Goal: Check status: Check status

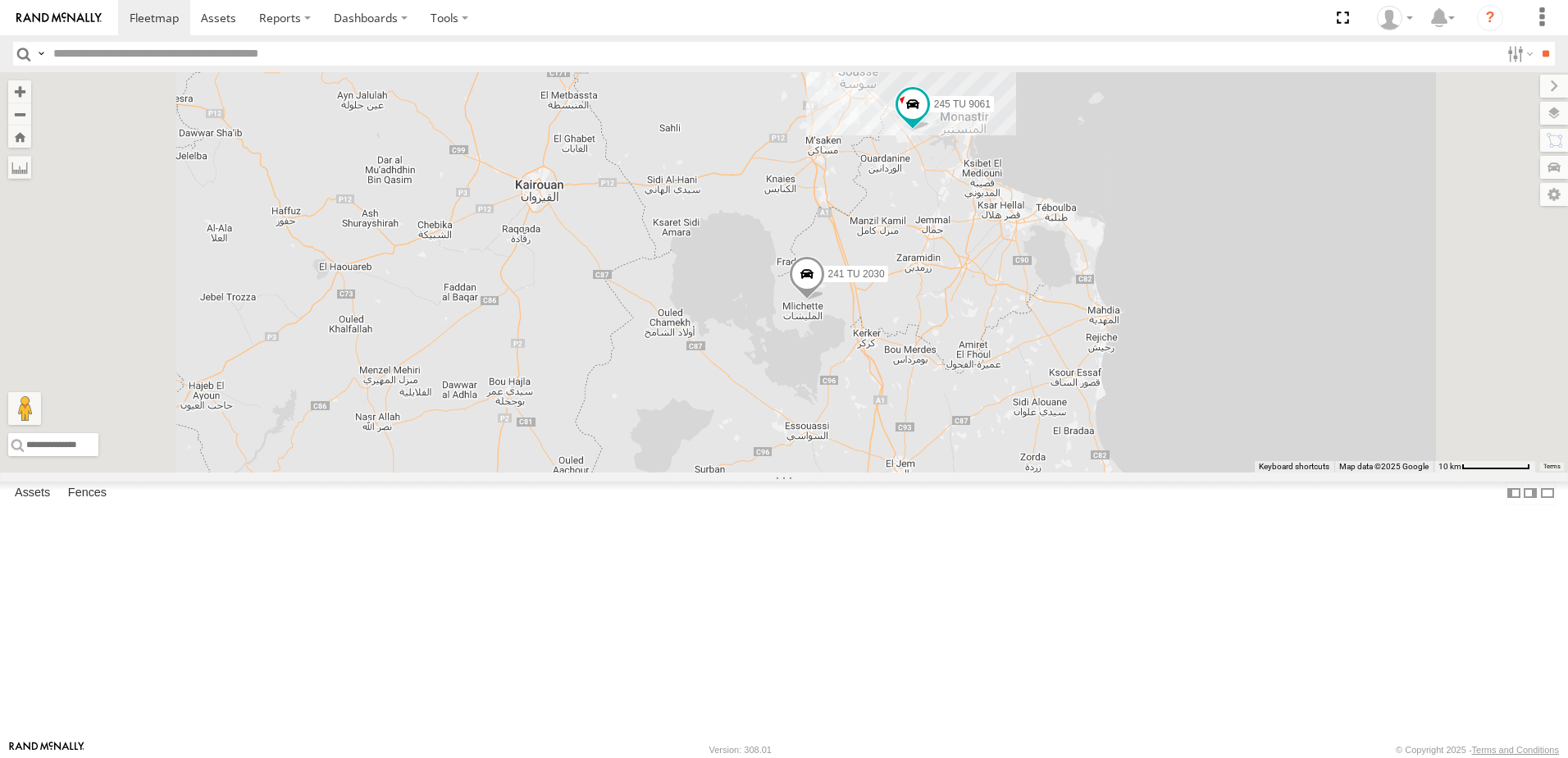
drag, startPoint x: 876, startPoint y: 258, endPoint x: 917, endPoint y: 573, distance: 317.7
click at [917, 473] on div "241 TU 2030 241 TU 2029 245 TU 9066 245 TU 9054 246 TU 8284 246 TU 8280 231 TU …" at bounding box center [784, 273] width 1568 height 400
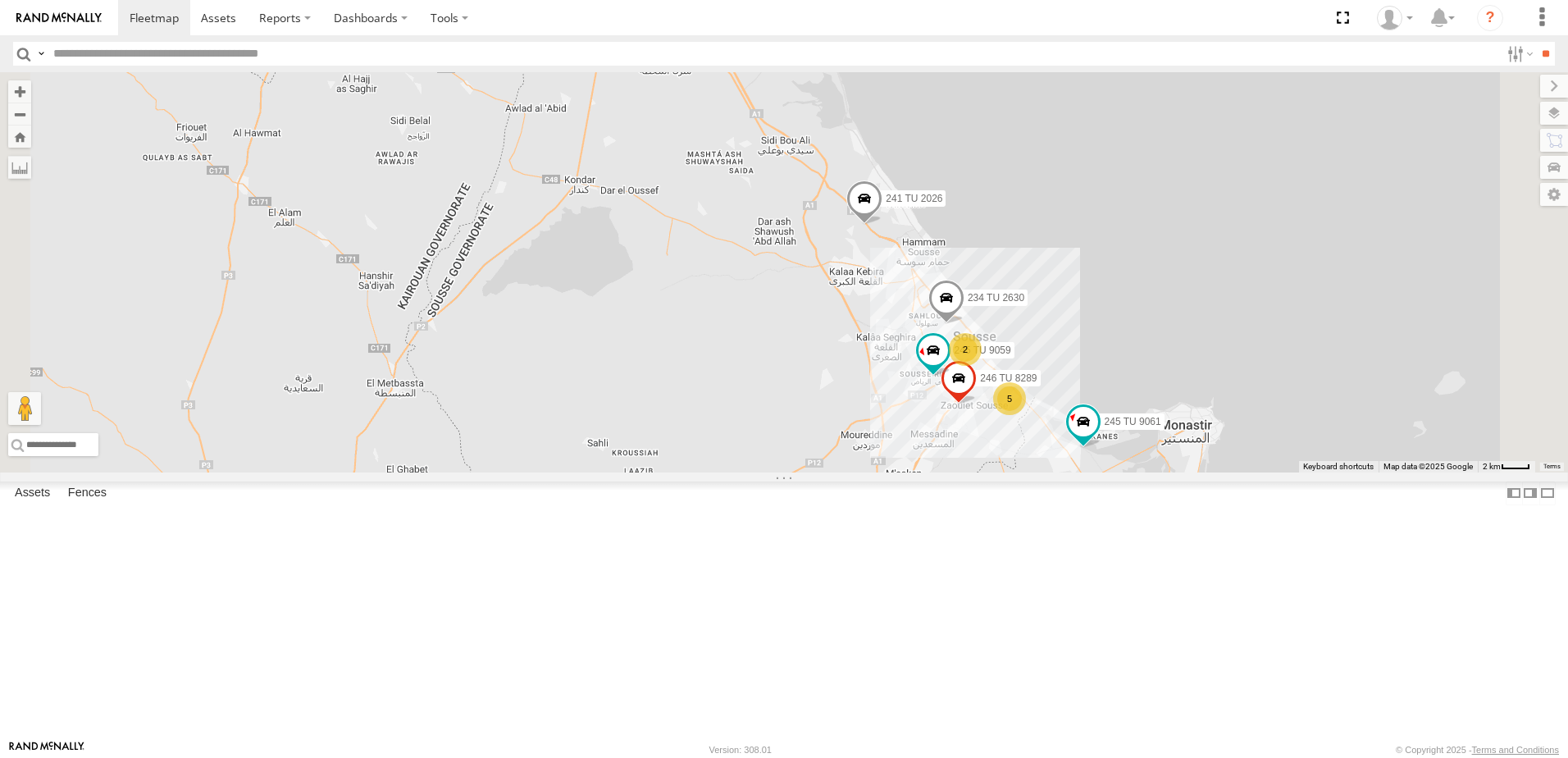
drag, startPoint x: 964, startPoint y: 290, endPoint x: 1010, endPoint y: 673, distance: 385.8
click at [1010, 473] on div "241 TU 2030 241 TU 2029 245 TU 9066 245 TU 9054 246 TU 8284 246 TU 8280 231 TU …" at bounding box center [784, 273] width 1568 height 400
click at [882, 226] on span at bounding box center [864, 203] width 36 height 44
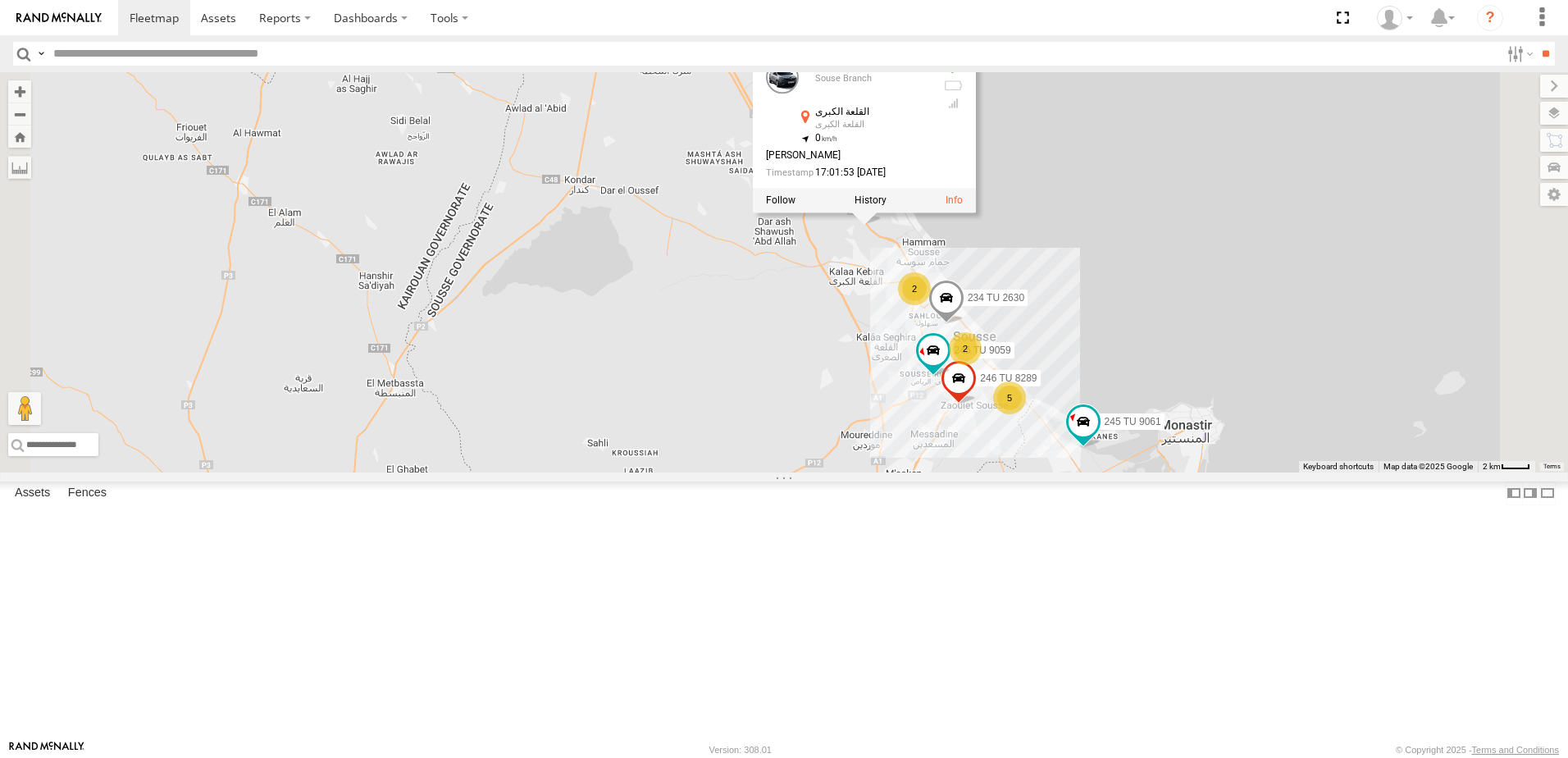
click at [1025, 429] on div "241 TU 2030 241 TU 2029 245 TU 9066 245 TU 9054 246 TU 8284 246 TU 8280 231 TU …" at bounding box center [784, 273] width 1568 height 400
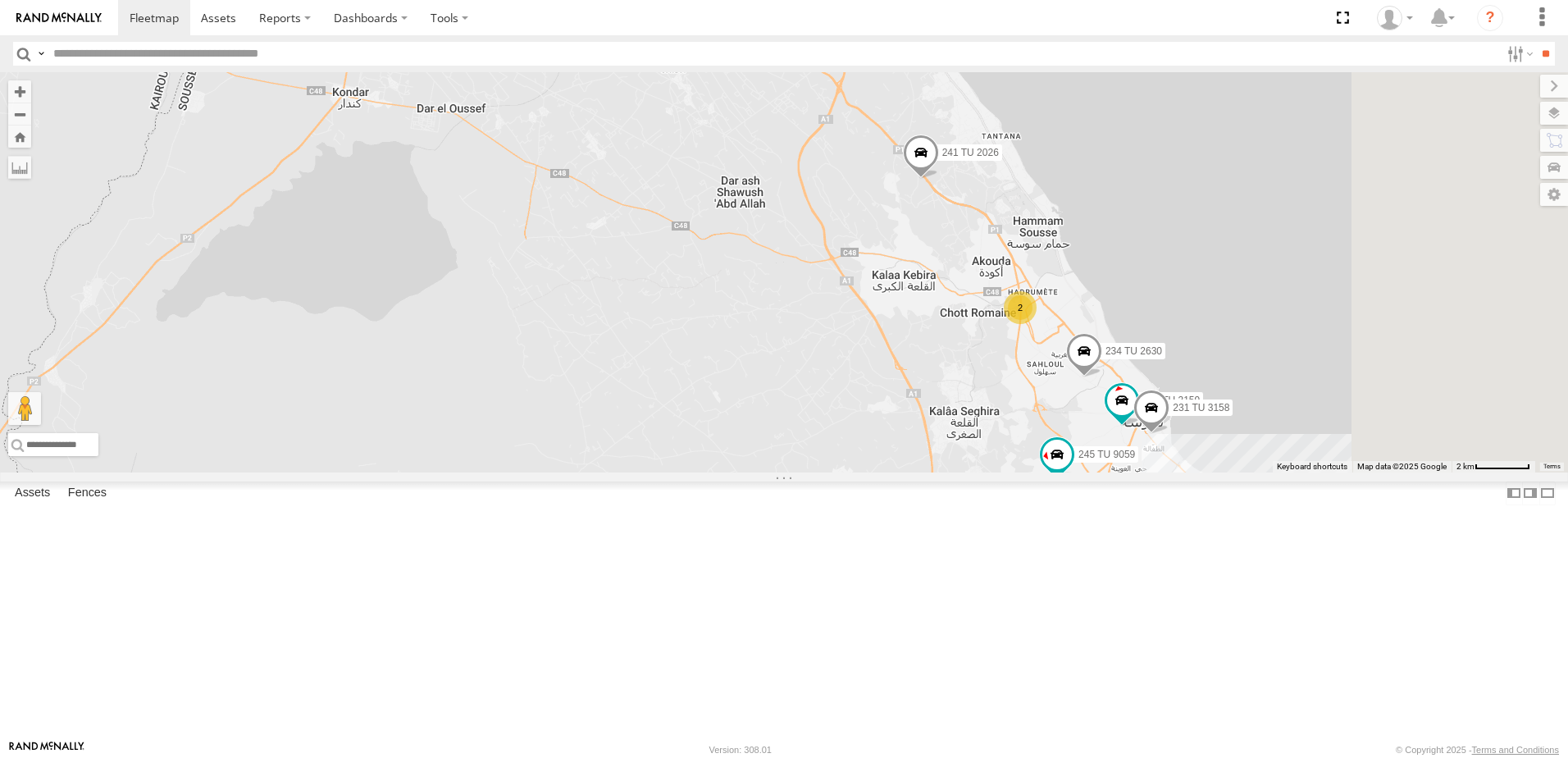
drag, startPoint x: 1338, startPoint y: 445, endPoint x: 1109, endPoint y: 410, distance: 231.7
click at [1109, 410] on div "241 TU 2030 241 TU 2029 245 TU 9066 245 TU 9054 246 TU 8284 246 TU 8280 231 TU …" at bounding box center [784, 273] width 1568 height 400
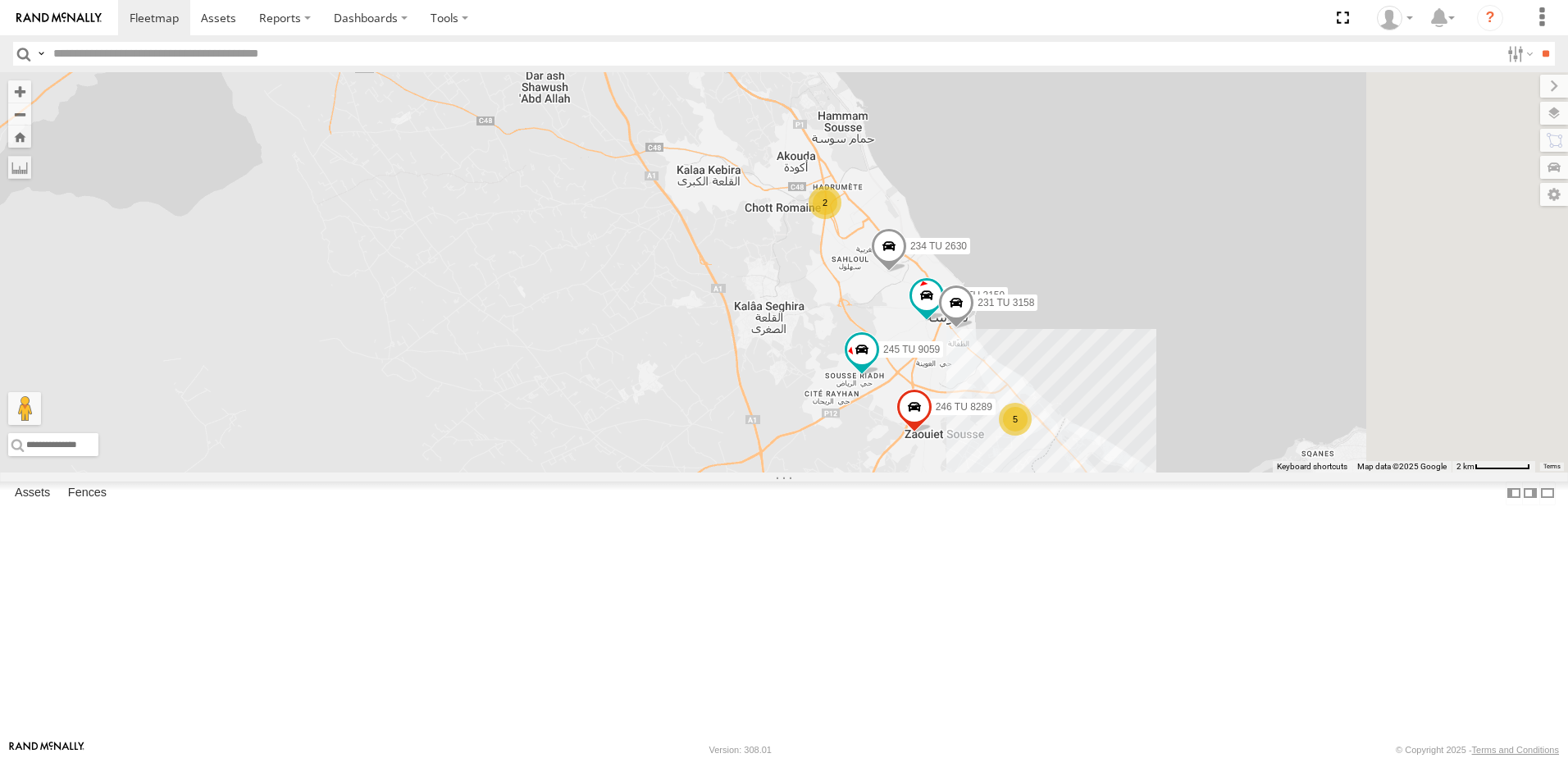
drag, startPoint x: 1504, startPoint y: 564, endPoint x: 1398, endPoint y: 510, distance: 119.0
click at [1398, 473] on div "241 TU 2030 241 TU 2029 245 TU 9066 245 TU 9054 246 TU 8284 246 TU 8280 231 TU …" at bounding box center [784, 273] width 1568 height 400
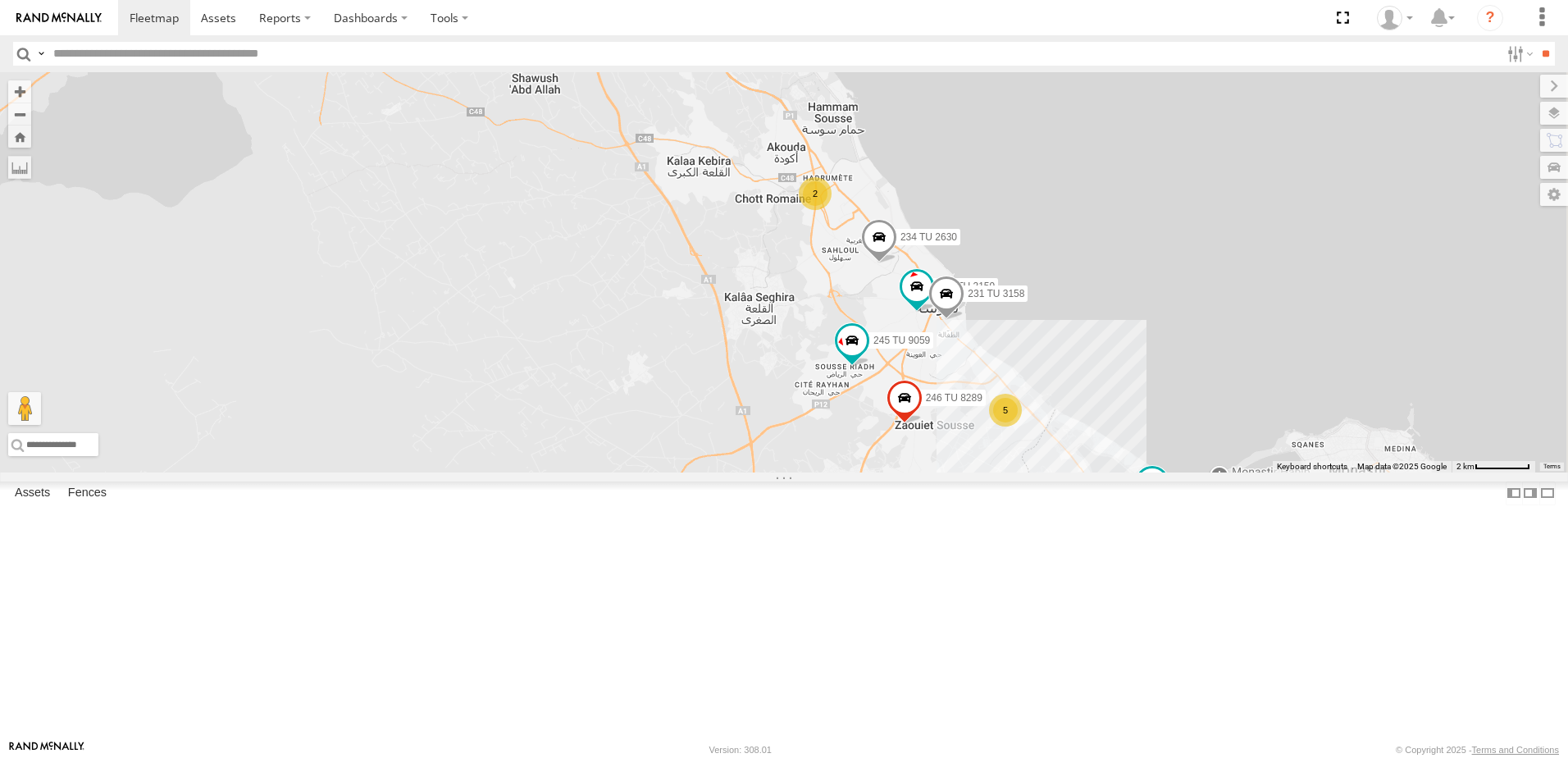
click at [1167, 497] on span at bounding box center [1152, 483] width 29 height 29
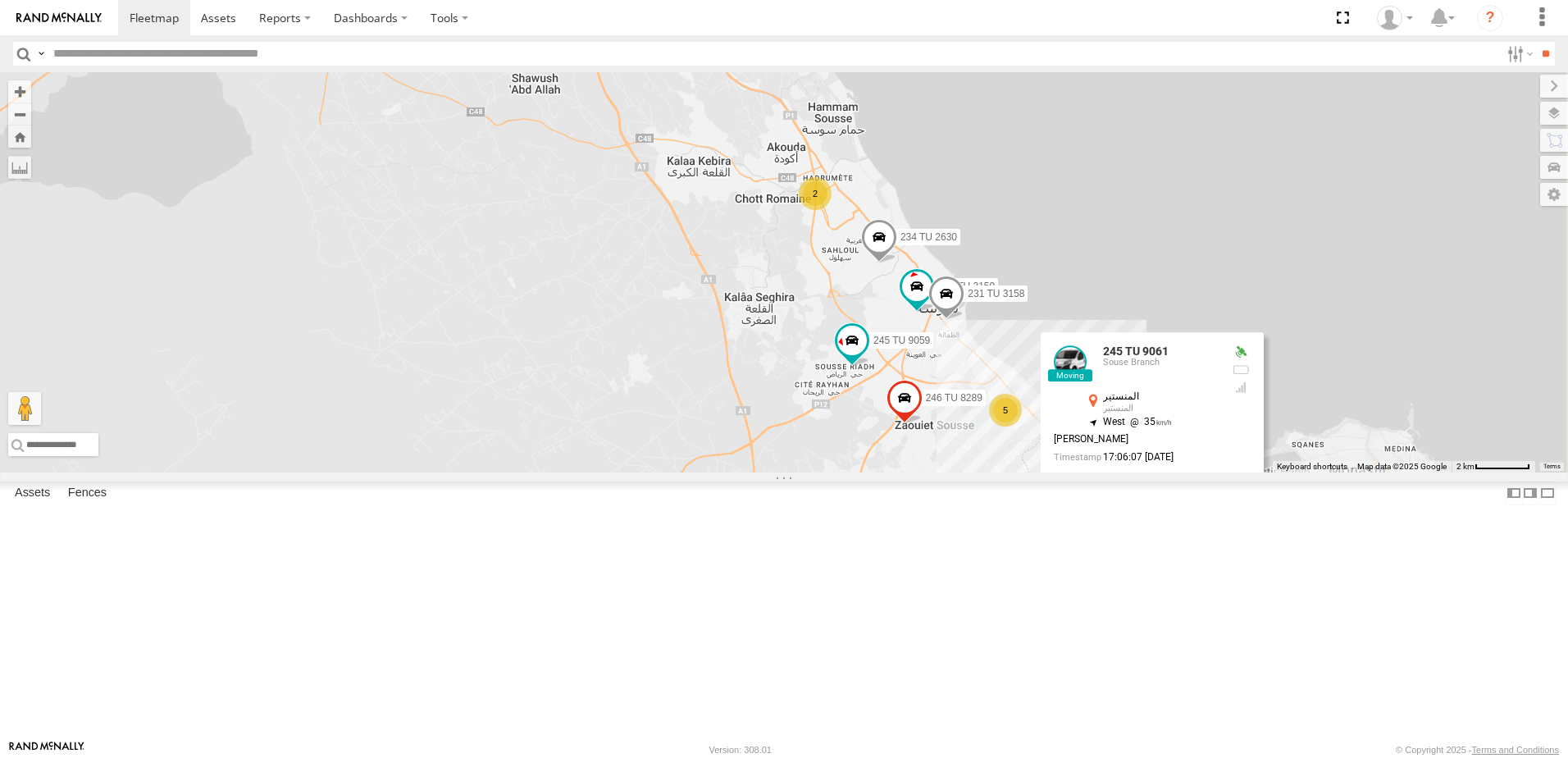
click at [1362, 337] on div "241 TU 2030 241 TU 2029 245 TU 9066 245 TU 9054 246 TU 8284 246 TU 8280 231 TU …" at bounding box center [784, 273] width 1568 height 400
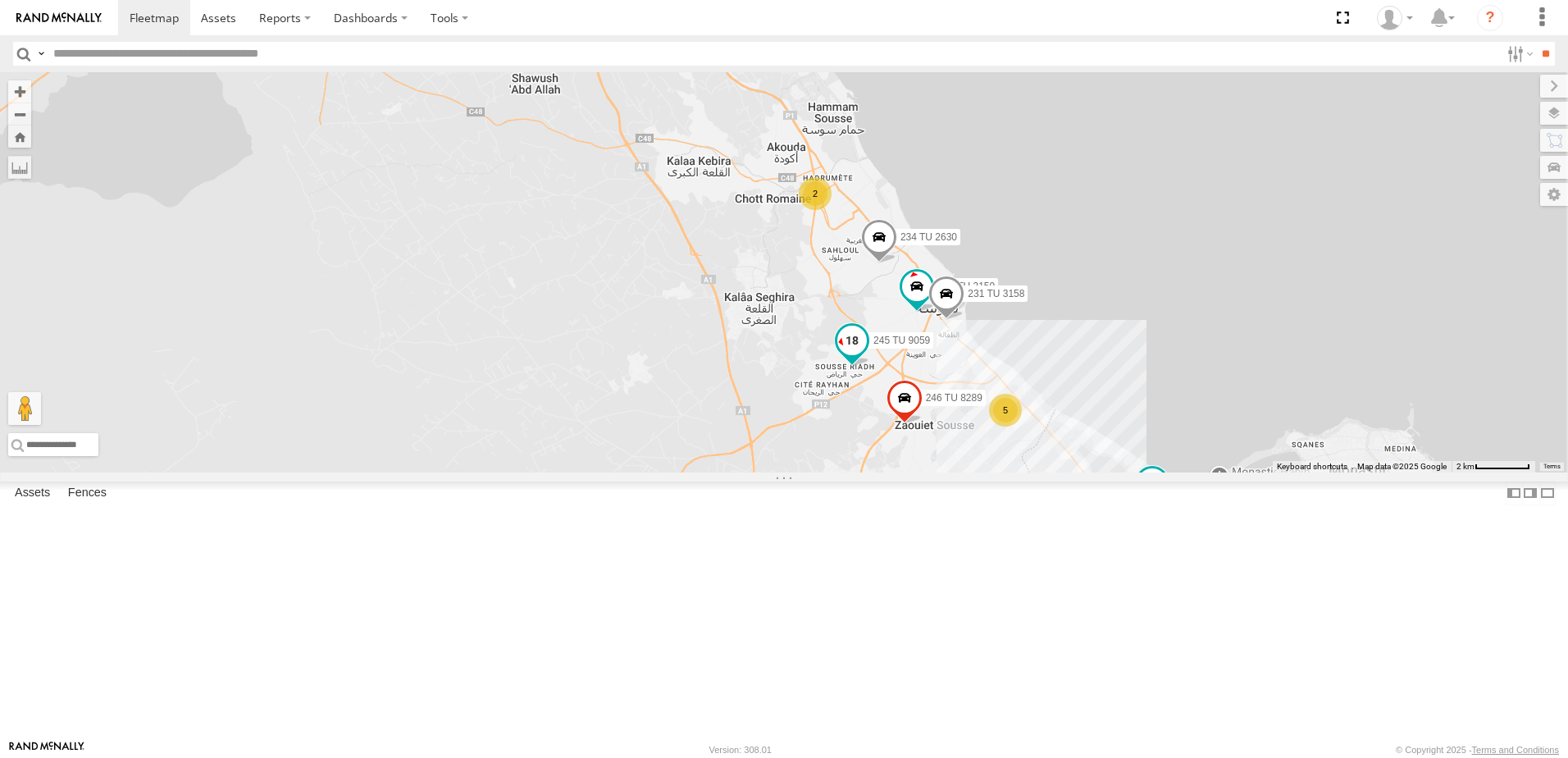
click at [867, 355] on span at bounding box center [852, 340] width 29 height 29
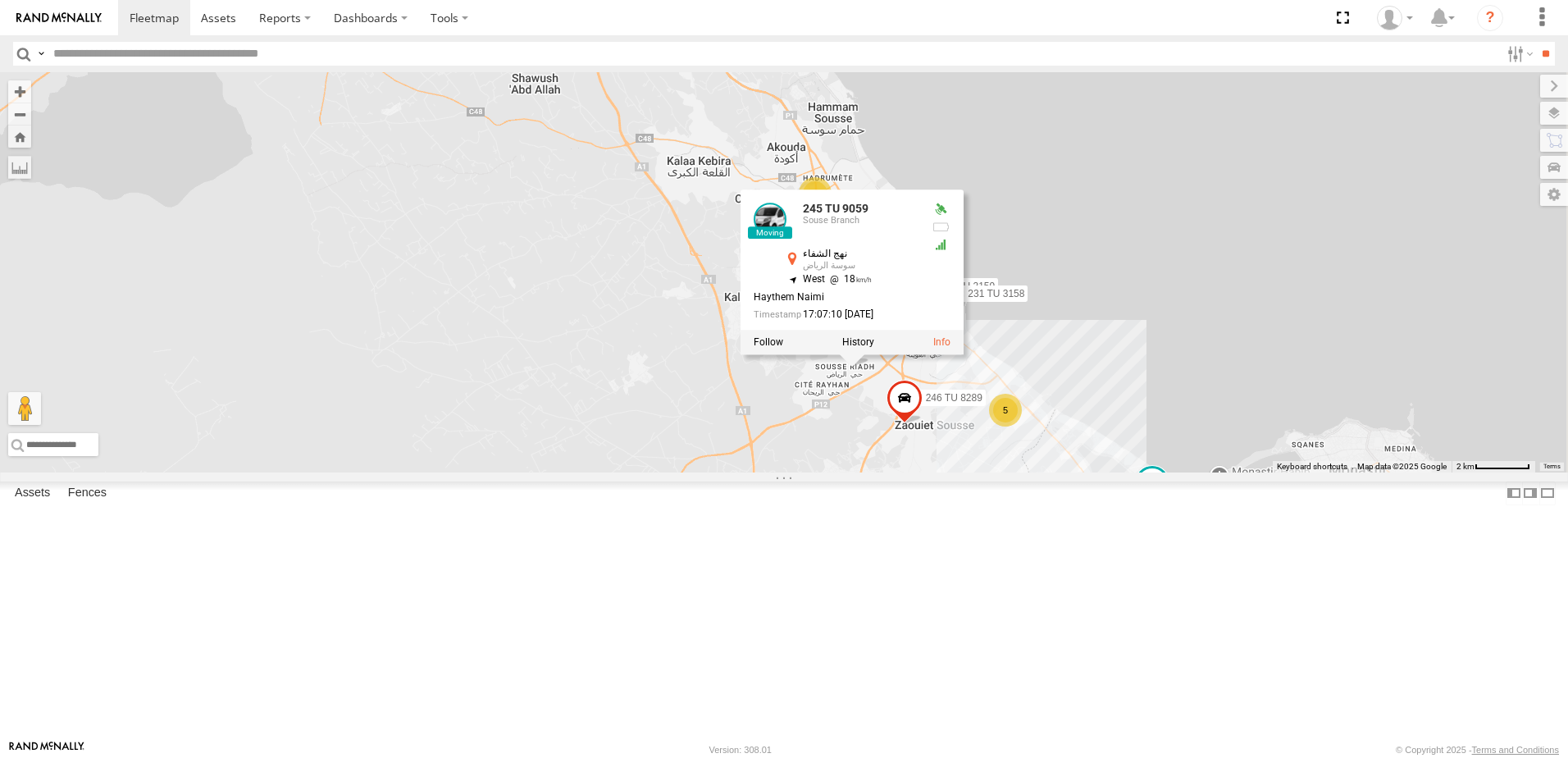
click at [1399, 276] on div "241 TU 2030 241 TU 2029 245 TU 9066 245 TU 9054 246 TU 8284 246 TU 8280 231 TU …" at bounding box center [784, 273] width 1568 height 400
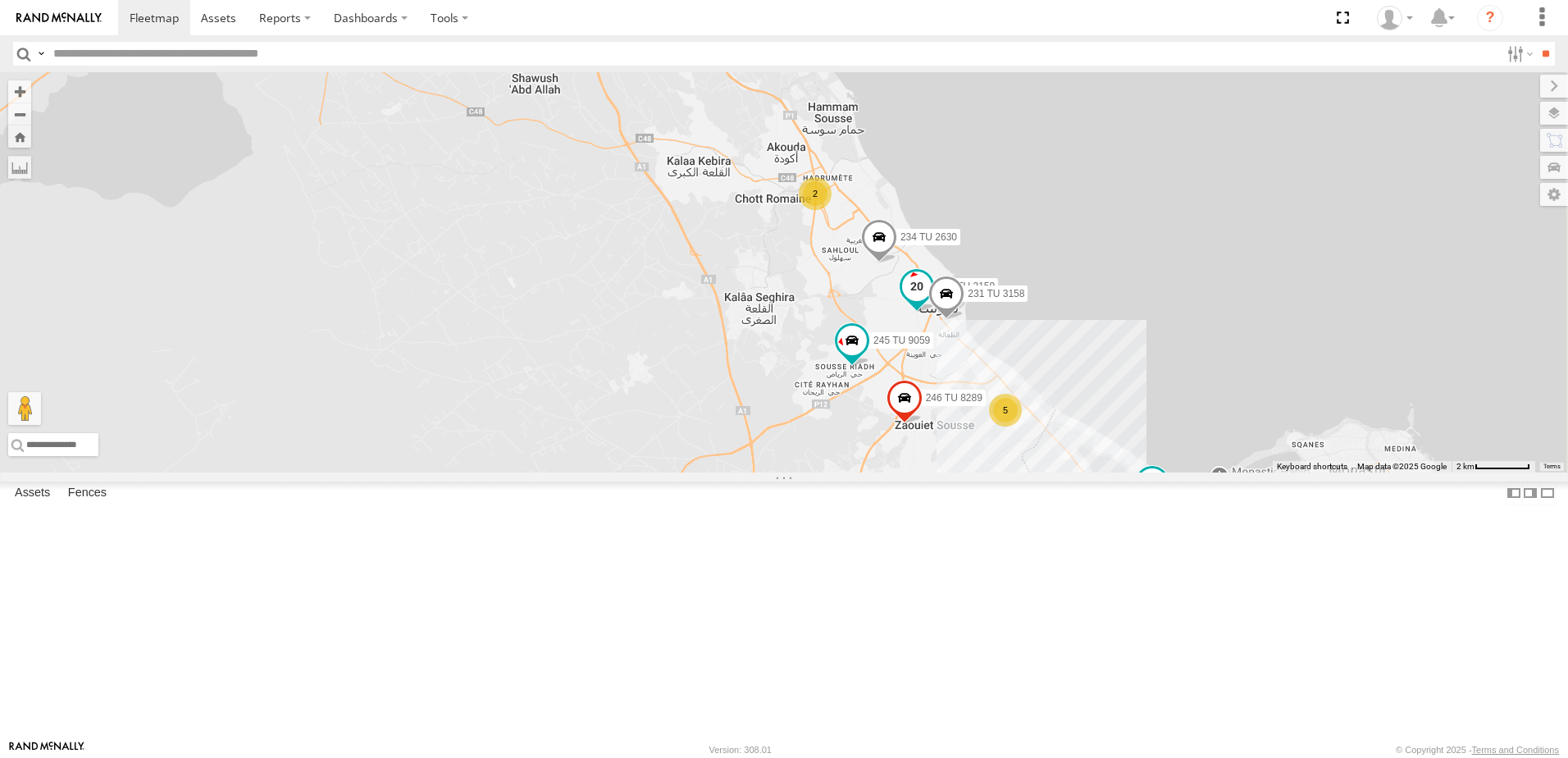
click at [932, 302] on span at bounding box center [917, 287] width 29 height 29
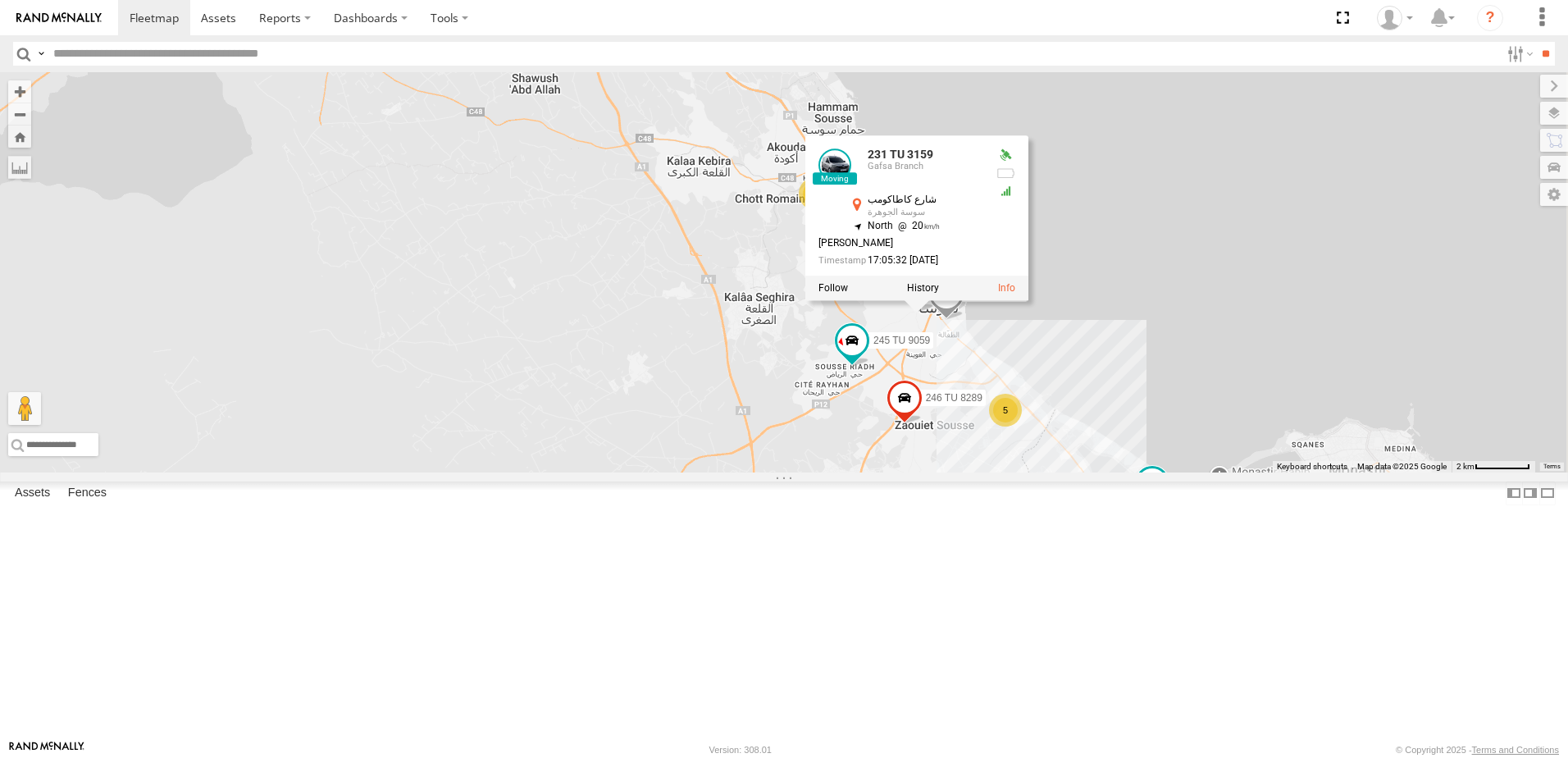
click at [1335, 300] on div "241 TU 2030 241 TU 2029 245 TU 9066 245 TU 9054 246 TU 8284 246 TU 8280 231 TU …" at bounding box center [784, 273] width 1568 height 400
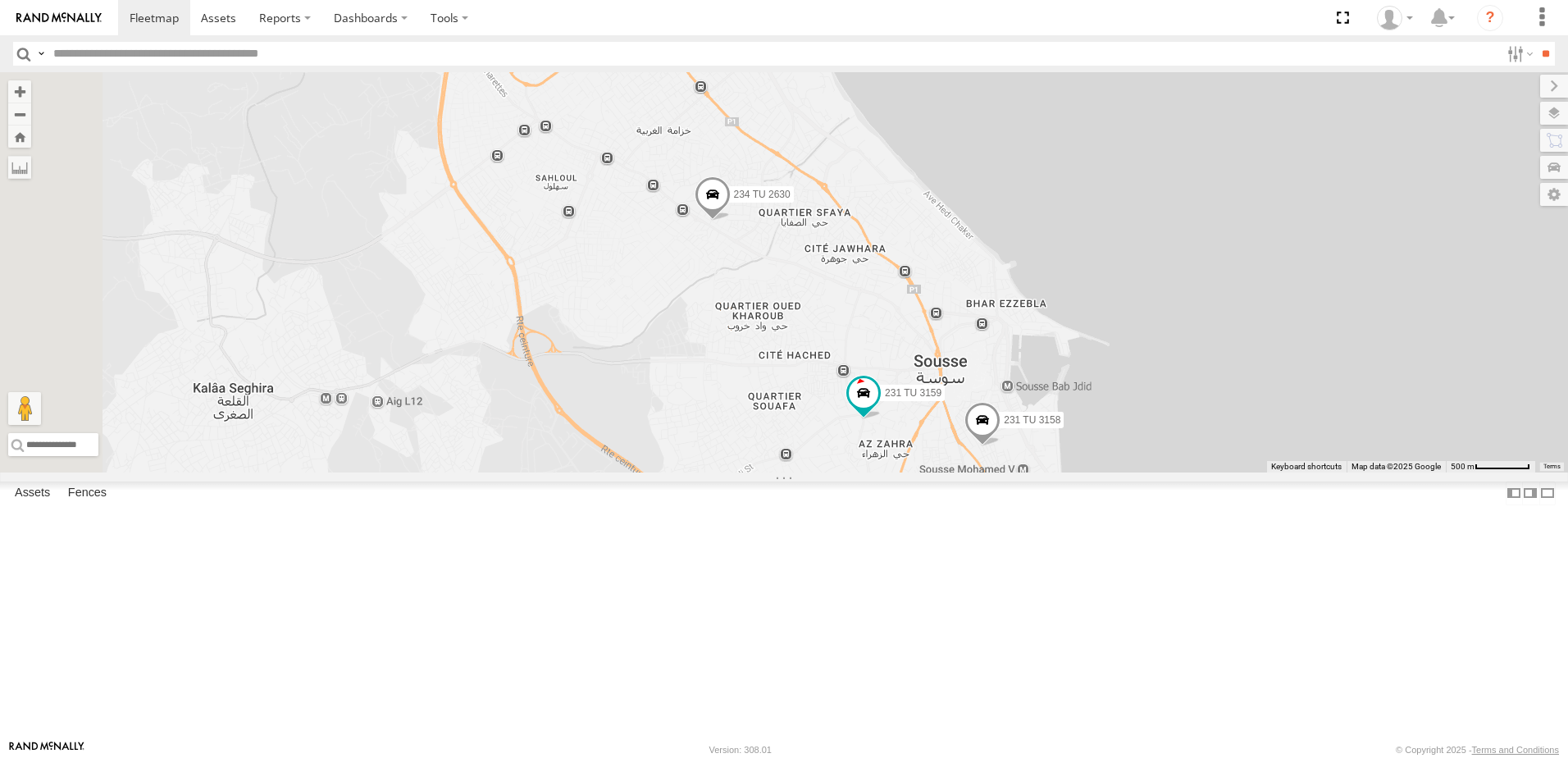
drag, startPoint x: 1132, startPoint y: 381, endPoint x: 1189, endPoint y: 778, distance: 401.1
click at [1189, 757] on html at bounding box center [784, 379] width 1568 height 758
click at [1001, 447] on span at bounding box center [982, 425] width 36 height 44
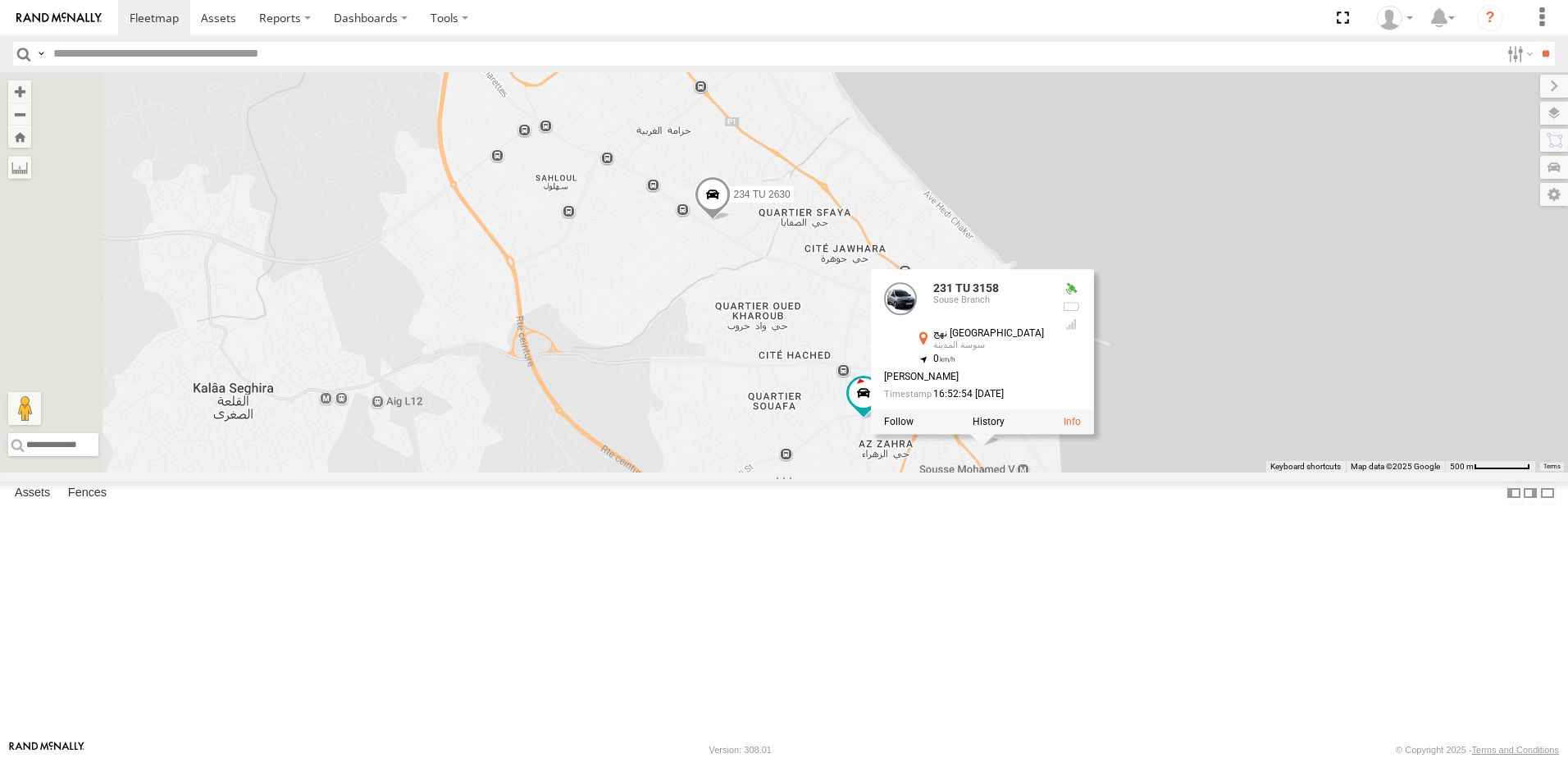
click at [1163, 473] on div "241 TU 2030 241 TU 2029 245 TU 9066 245 TU 9054 246 TU 8284 246 TU 8280 231 TU …" at bounding box center [784, 273] width 1568 height 400
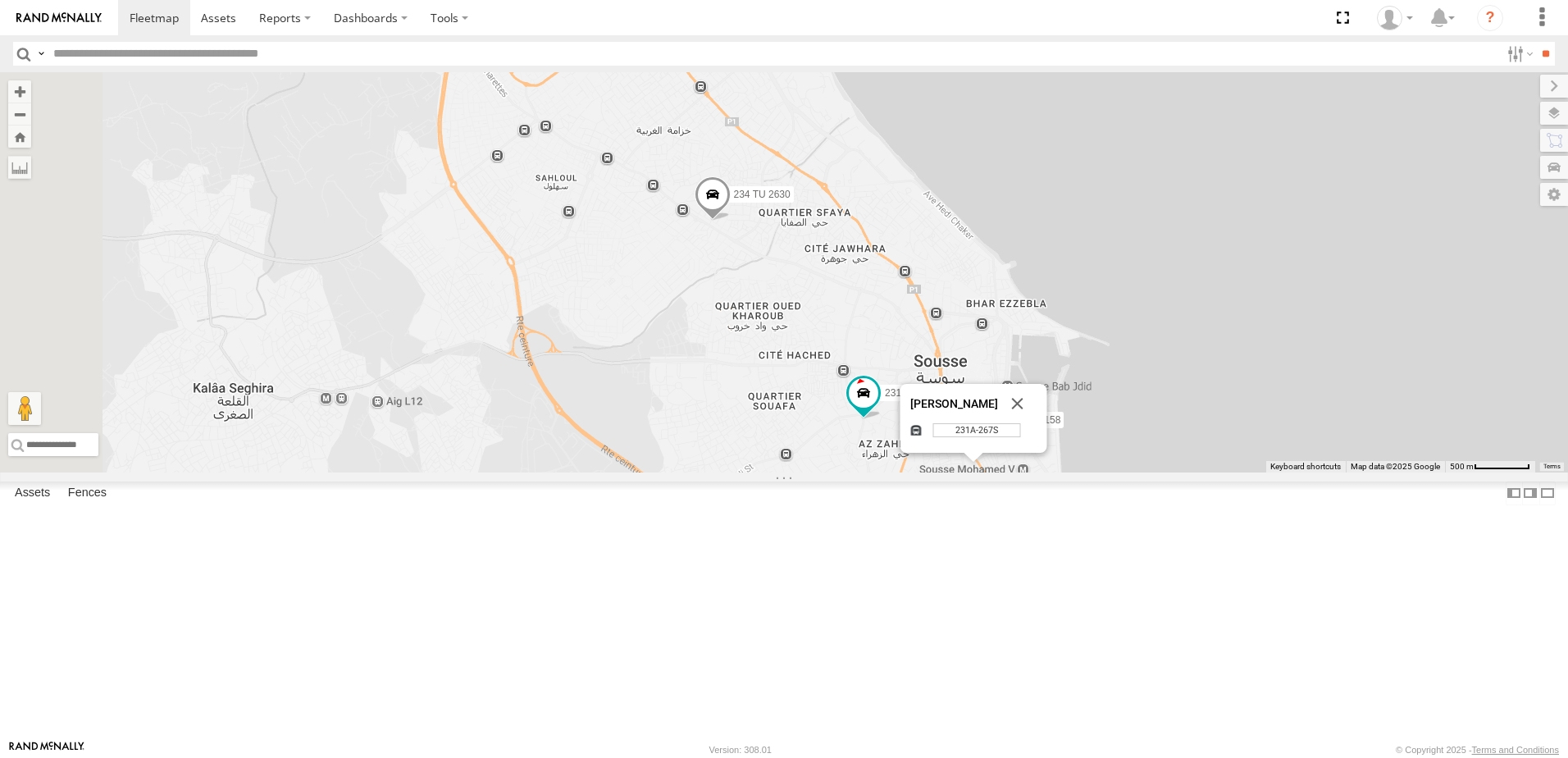
click at [1126, 473] on div "241 TU 2030 241 TU 2029 245 TU 9066 245 TU 9054 246 TU 8284 246 TU 8280 231 TU …" at bounding box center [784, 273] width 1568 height 400
click at [1494, 473] on div "241 TU 2030 241 TU 2029 245 TU 9066 245 TU 9054 246 TU 8284 246 TU 8280 231 TU …" at bounding box center [784, 273] width 1568 height 400
click at [1037, 423] on button "Close" at bounding box center [1017, 403] width 39 height 39
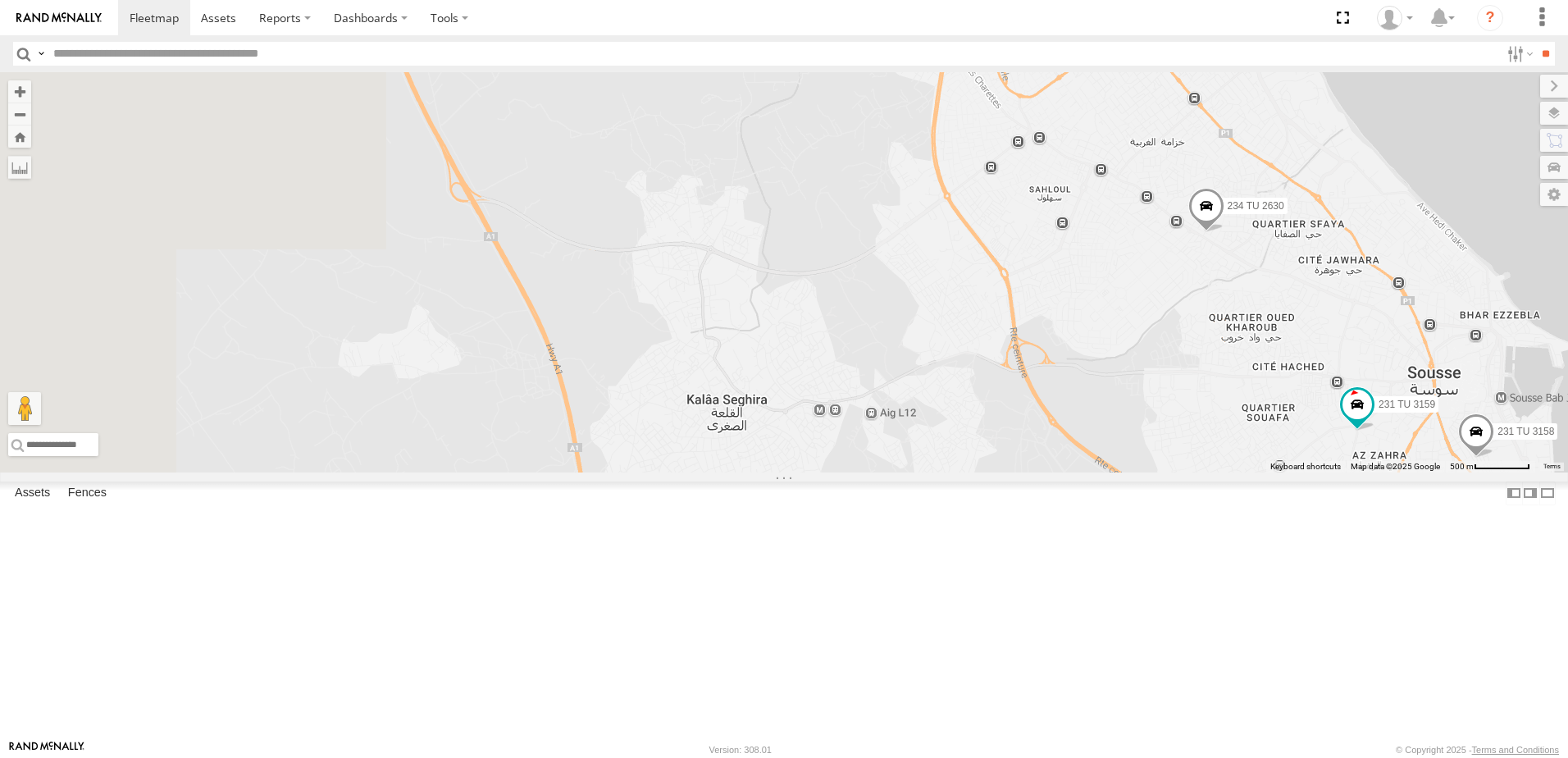
drag, startPoint x: 790, startPoint y: 427, endPoint x: 1302, endPoint y: 437, distance: 512.1
click at [1302, 437] on div "241 TU 2030 241 TU 2029 245 TU 9066 245 TU 9054 246 TU 8284 246 TU 8280 231 TU …" at bounding box center [784, 273] width 1568 height 400
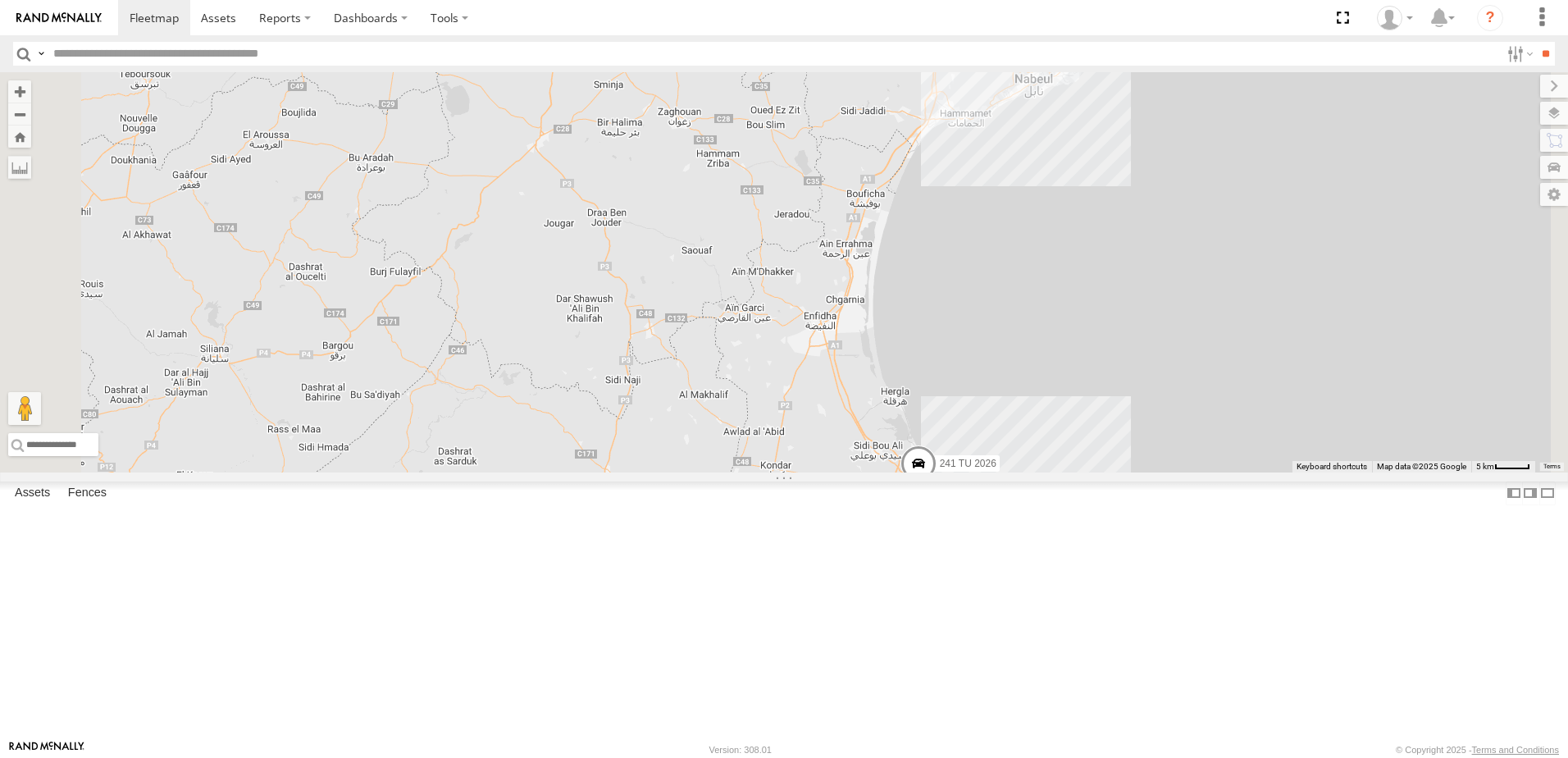
drag, startPoint x: 786, startPoint y: 310, endPoint x: 879, endPoint y: 512, distance: 222.4
click at [879, 473] on div "241 TU 2030 241 TU 2029 245 TU 9066 245 TU 9054 246 TU 8284 246 TU 8280 231 TU …" at bounding box center [784, 273] width 1568 height 400
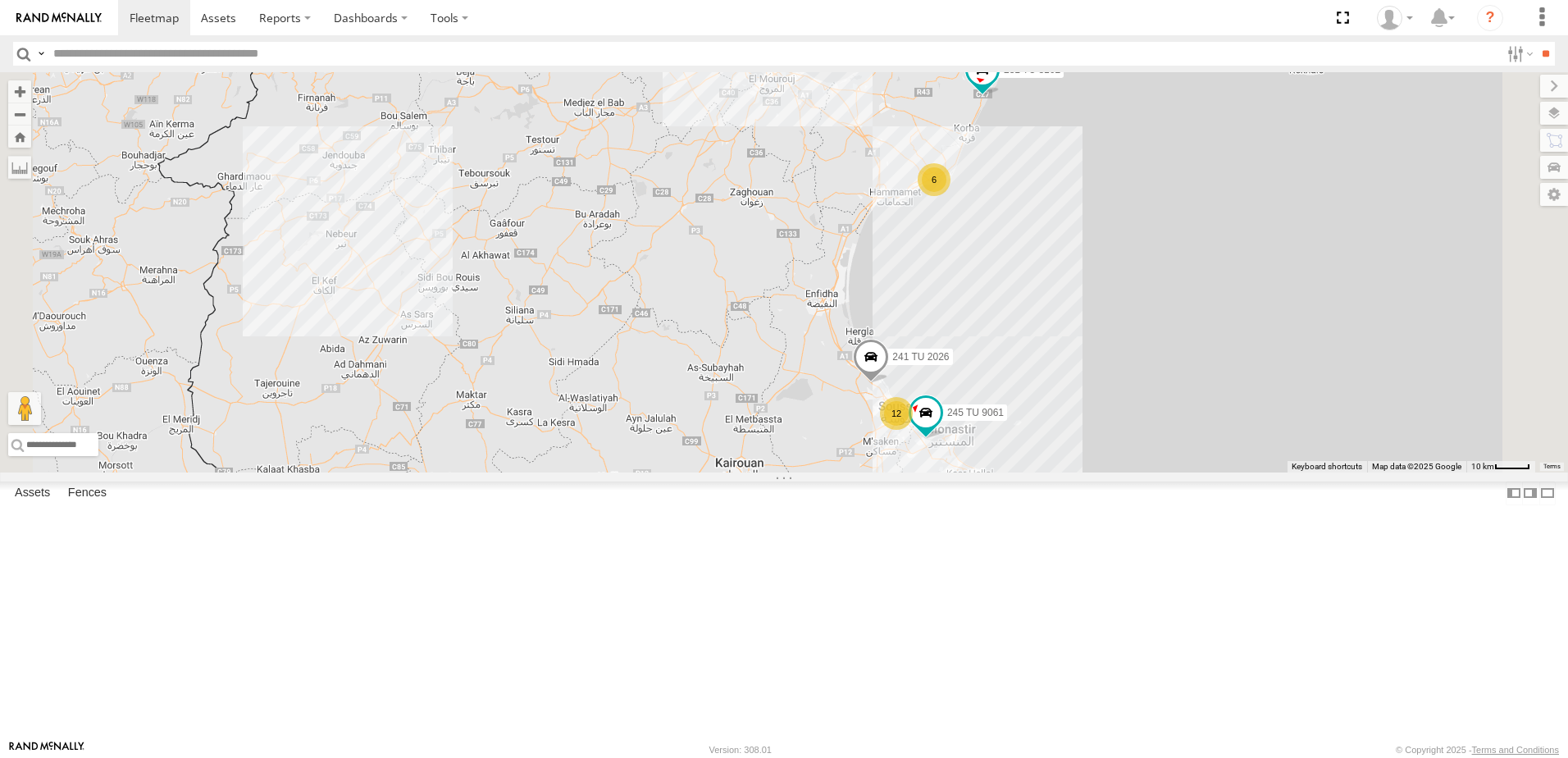
drag, startPoint x: 954, startPoint y: 604, endPoint x: 950, endPoint y: 542, distance: 62.1
click at [950, 473] on div "241 TU 2030 241 TU 2029 245 TU 9066 245 TU 9054 246 TU 8284 246 TU 8280 231 TU …" at bounding box center [784, 273] width 1568 height 400
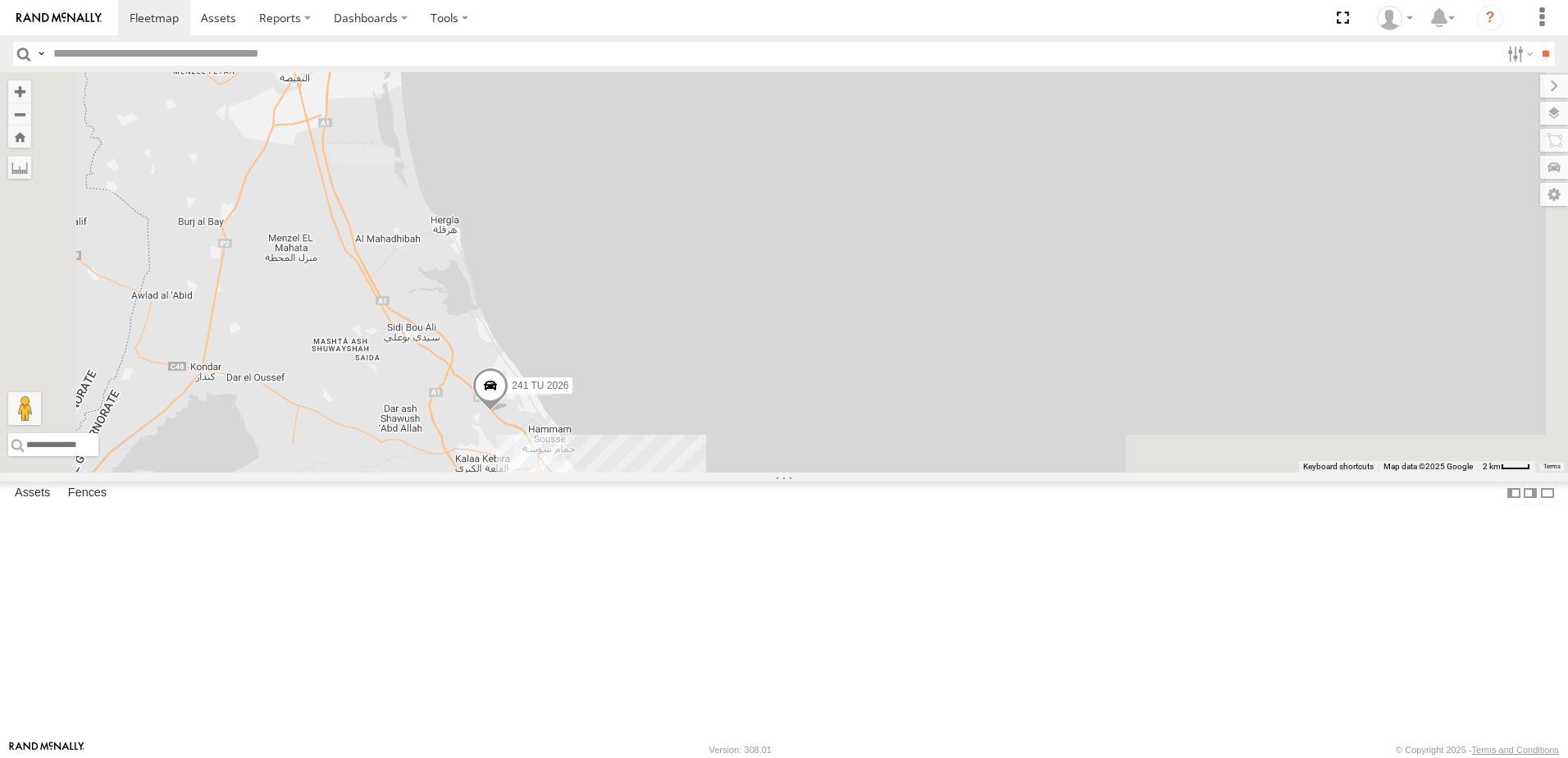
drag, startPoint x: 1138, startPoint y: 533, endPoint x: 1143, endPoint y: 152, distance: 381.0
click at [1143, 152] on div "241 TU 2030 241 TU 2029 245 TU 9066 245 TU 9054 246 TU 8284 246 TU 8280 231 TU …" at bounding box center [784, 273] width 1568 height 400
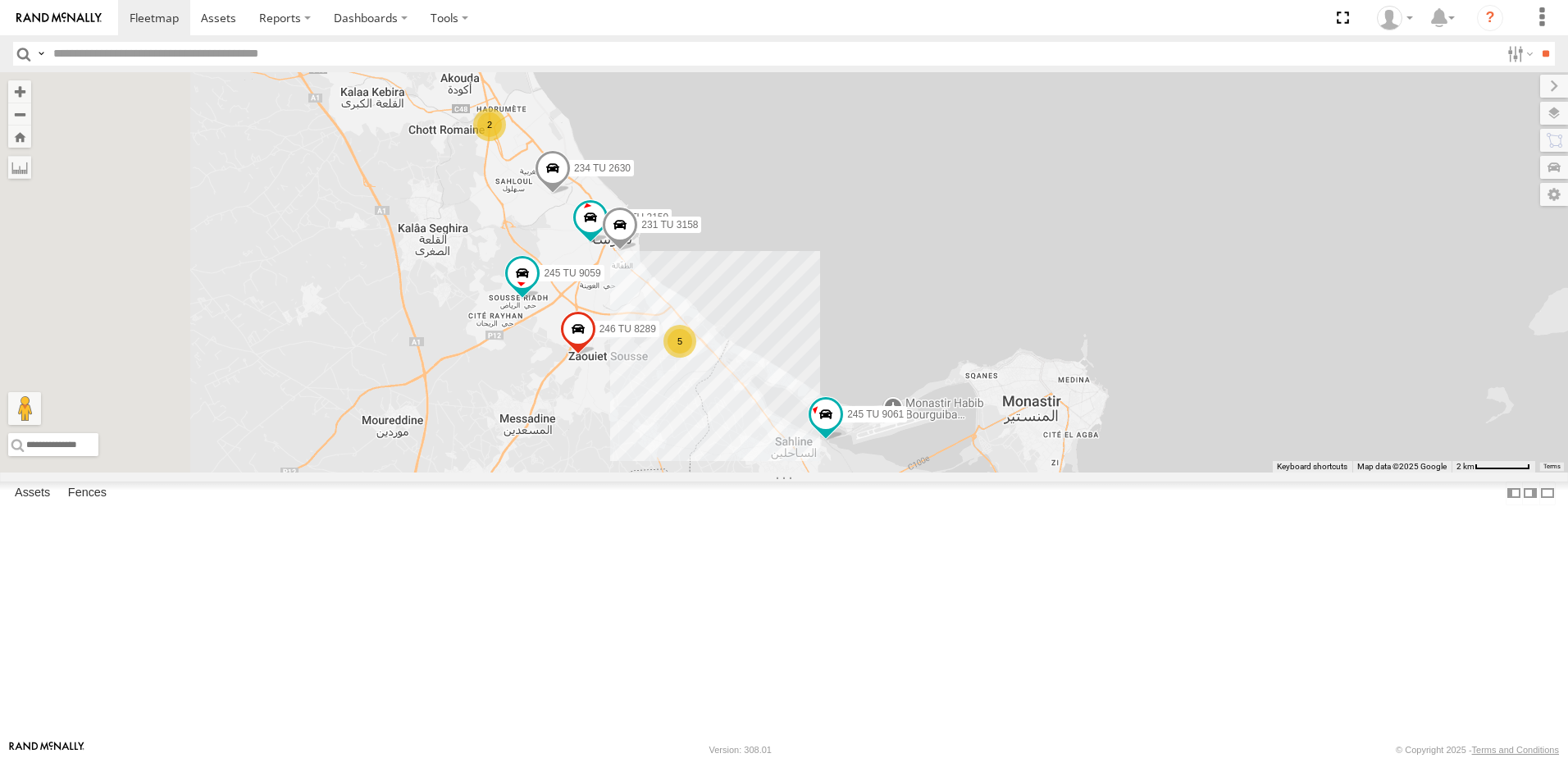
drag, startPoint x: 973, startPoint y: 316, endPoint x: 984, endPoint y: 288, distance: 30.1
click at [984, 288] on div "241 TU 2030 241 TU 2029 245 TU 9066 245 TU 9054 246 TU 8284 246 TU 8280 231 TU …" at bounding box center [784, 273] width 1568 height 400
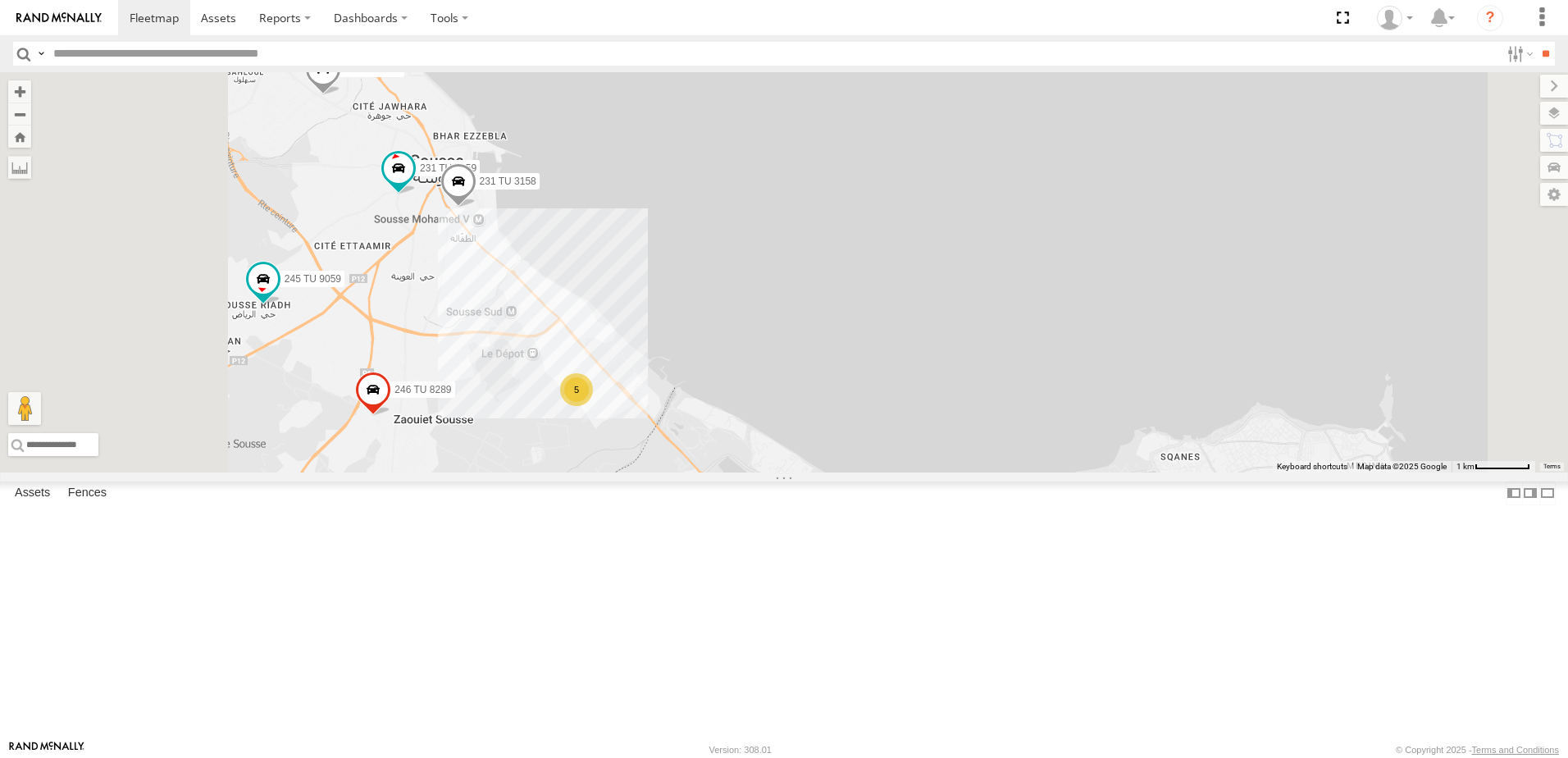
drag, startPoint x: 754, startPoint y: 358, endPoint x: 927, endPoint y: 459, distance: 200.3
click at [927, 459] on div "241 TU 2030 241 TU 2029 245 TU 9066 245 TU 9054 246 TU 8284 246 TU 8280 231 TU …" at bounding box center [784, 273] width 1568 height 400
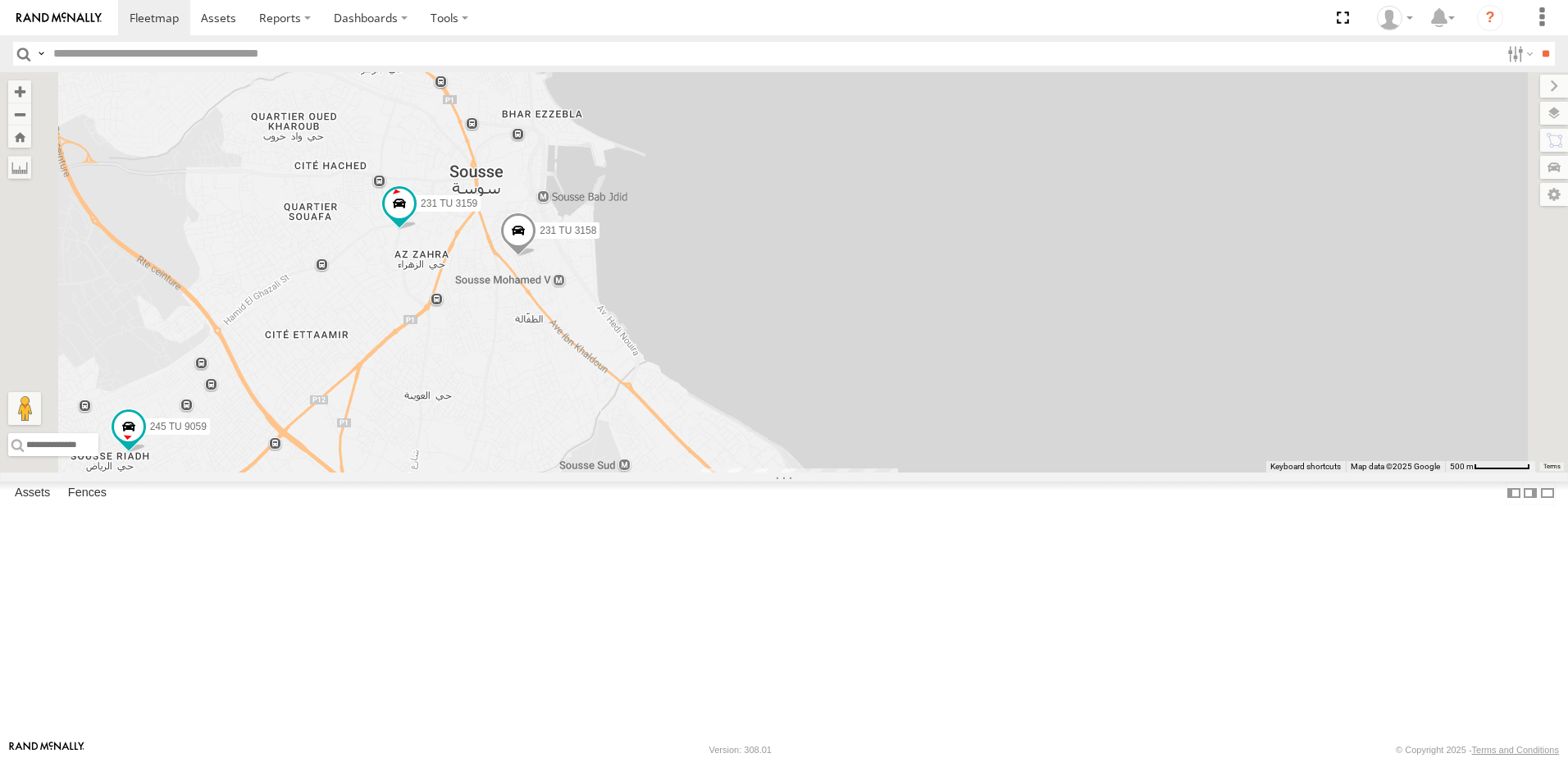
click at [536, 258] on span at bounding box center [518, 235] width 36 height 44
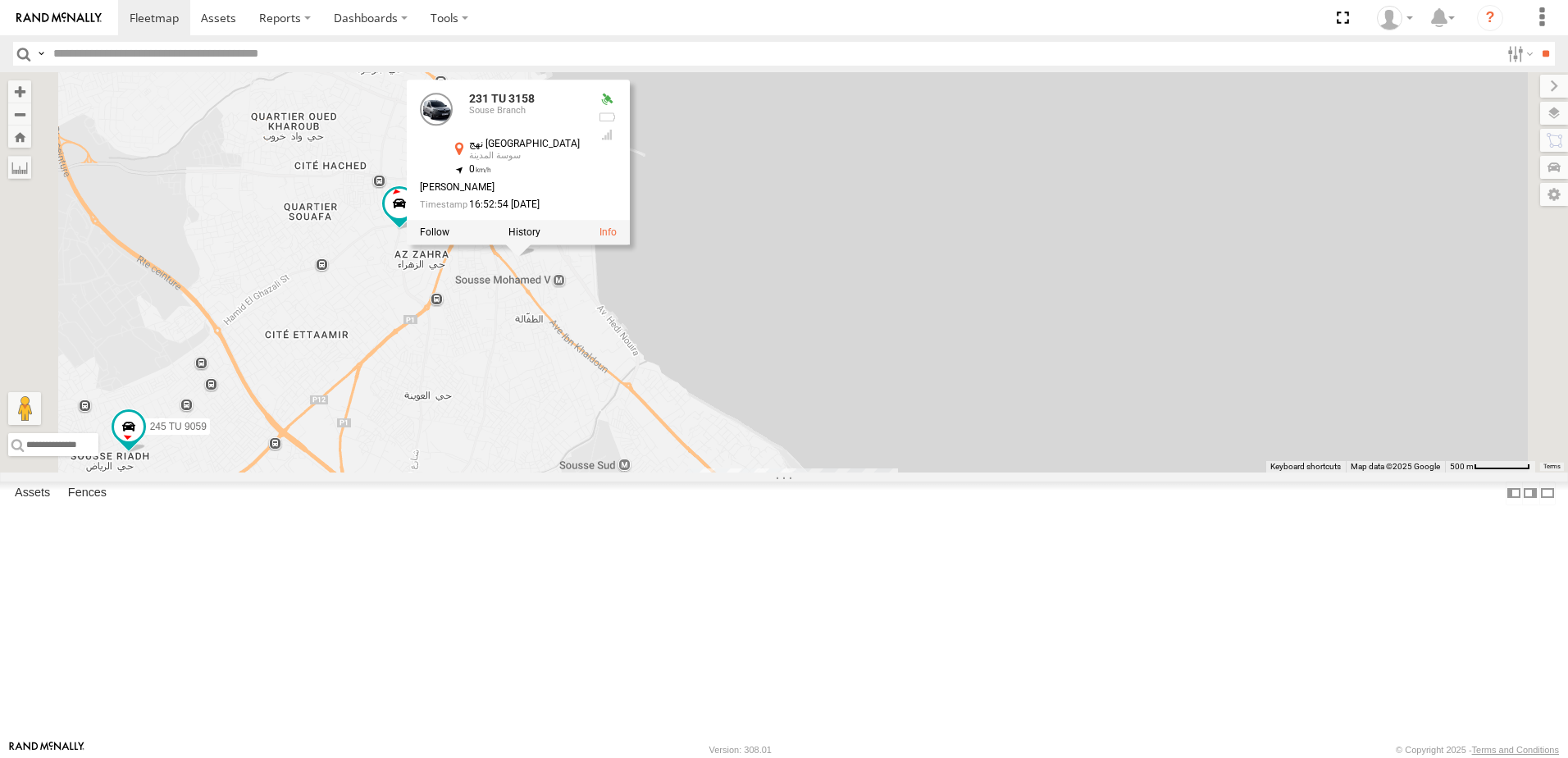
click at [1166, 410] on div "241 TU 2030 241 TU 2029 245 TU 9066 245 TU 9054 246 TU 8284 246 TU 8280 231 TU …" at bounding box center [784, 273] width 1568 height 400
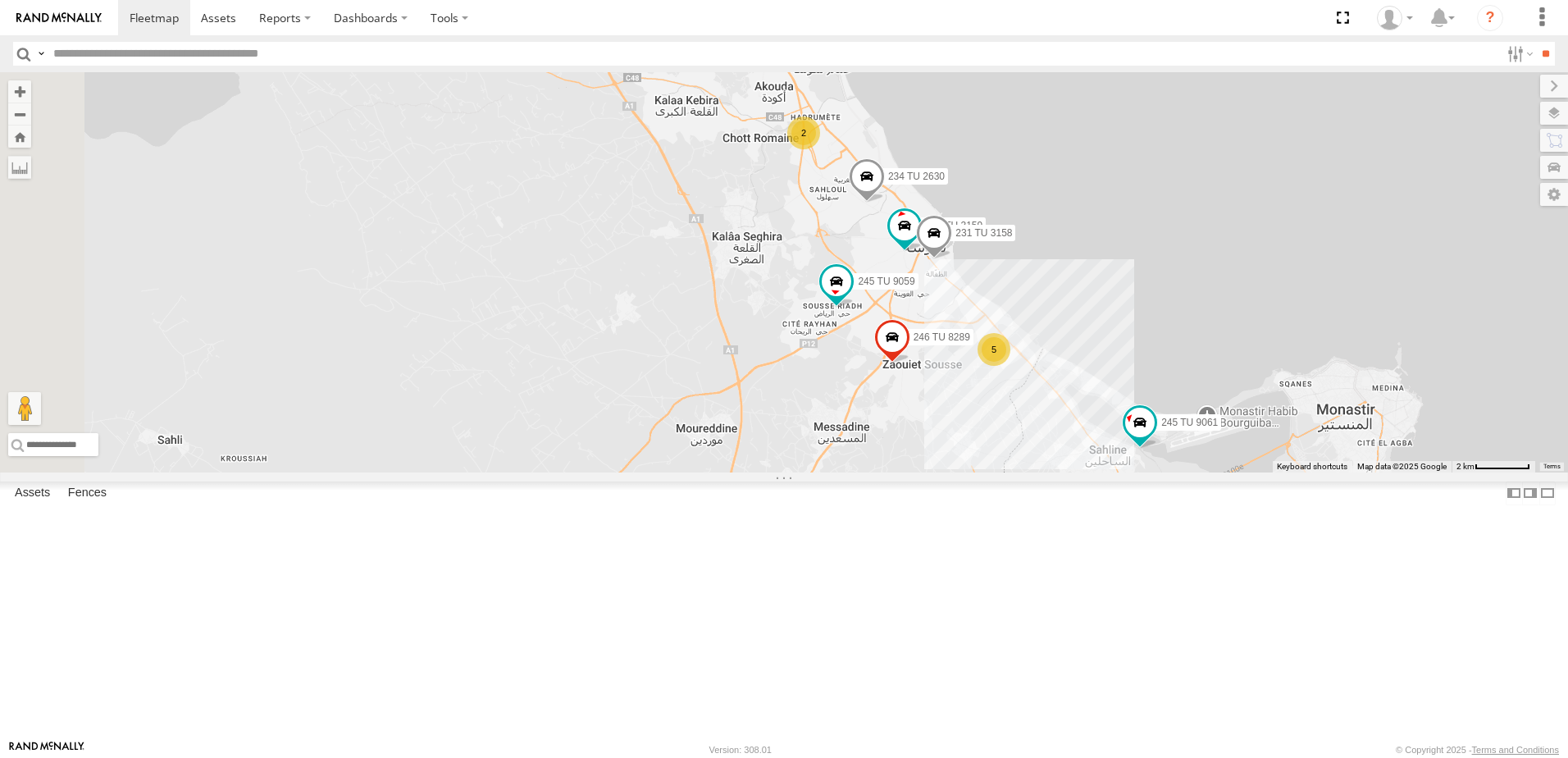
drag, startPoint x: 679, startPoint y: 423, endPoint x: 1131, endPoint y: 402, distance: 452.5
click at [1131, 402] on div "241 TU 2030 241 TU 2029 245 TU 9066 245 TU 9054 246 TU 8284 246 TU 8280 231 TU …" at bounding box center [784, 273] width 1568 height 400
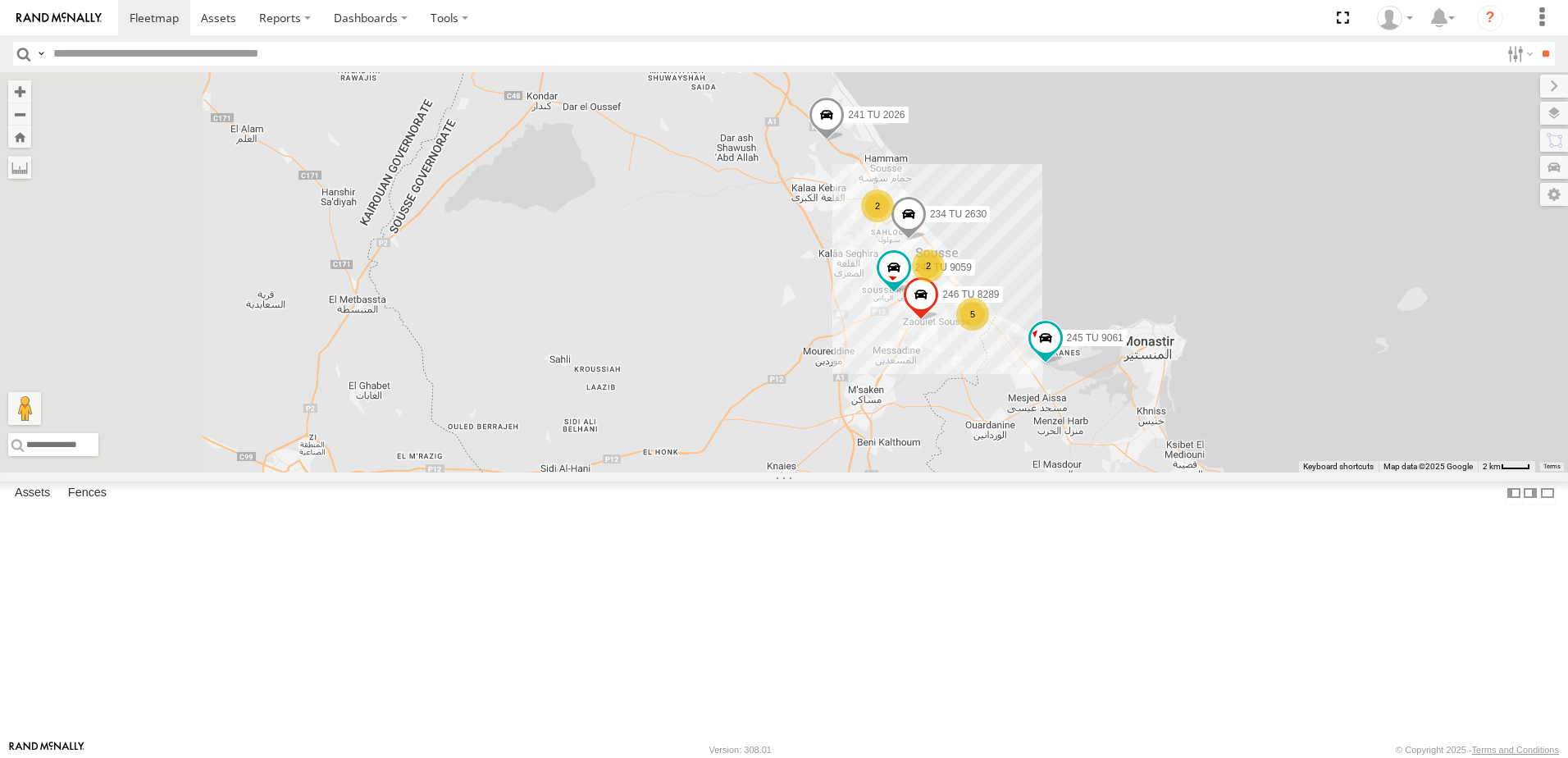
drag, startPoint x: 583, startPoint y: 373, endPoint x: 994, endPoint y: 387, distance: 411.2
click at [994, 387] on div "241 TU 2030 241 TU 2029 245 TU 9066 245 TU 9054 246 TU 8284 246 TU 8280 231 TU …" at bounding box center [784, 273] width 1568 height 400
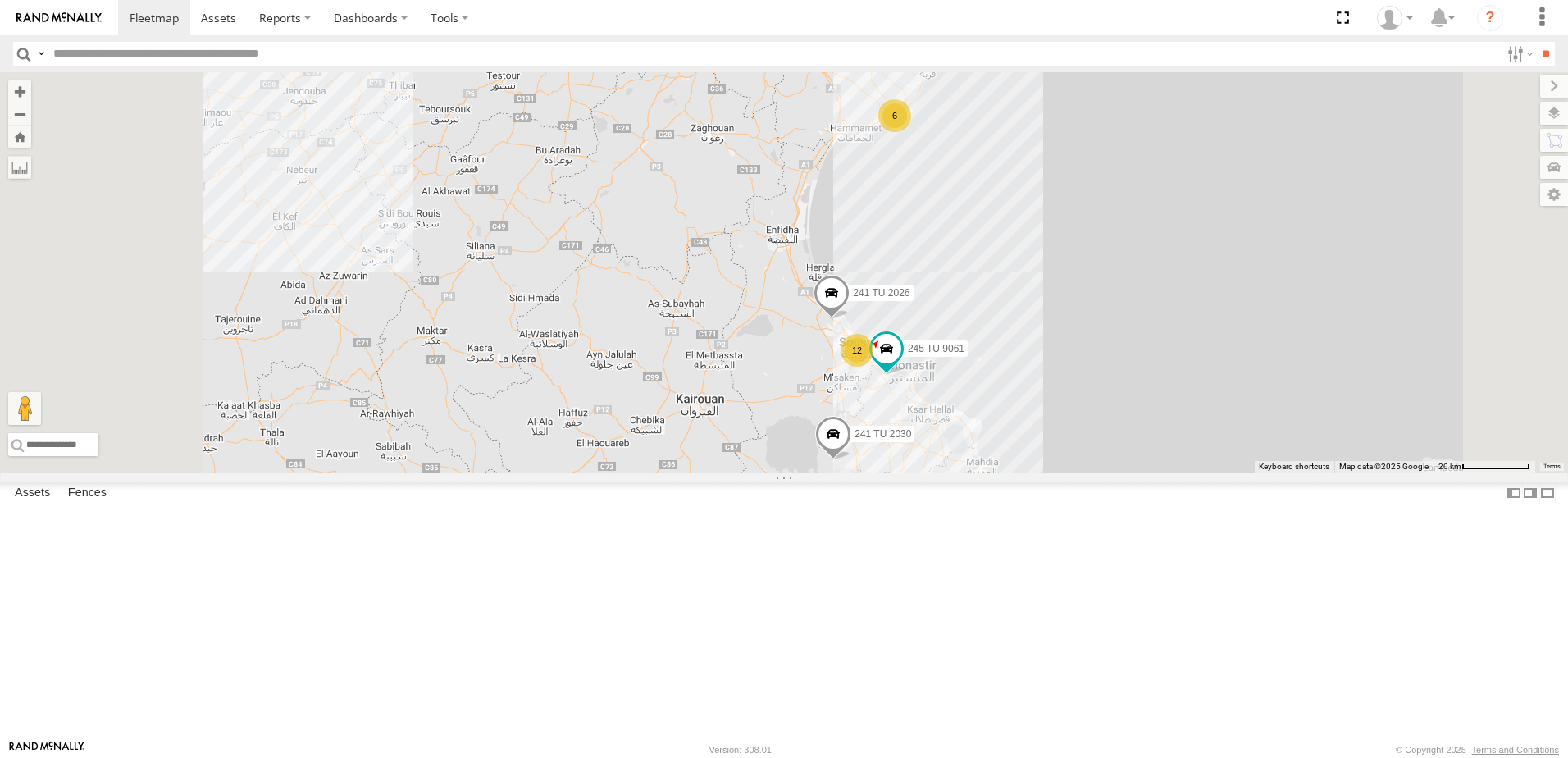
drag, startPoint x: 980, startPoint y: 361, endPoint x: 983, endPoint y: 462, distance: 101.0
click at [983, 462] on div "241 TU 2030 241 TU 2029 245 TU 9066 245 TU 9054 246 TU 8284 246 TU 8280 231 TU …" at bounding box center [784, 273] width 1568 height 400
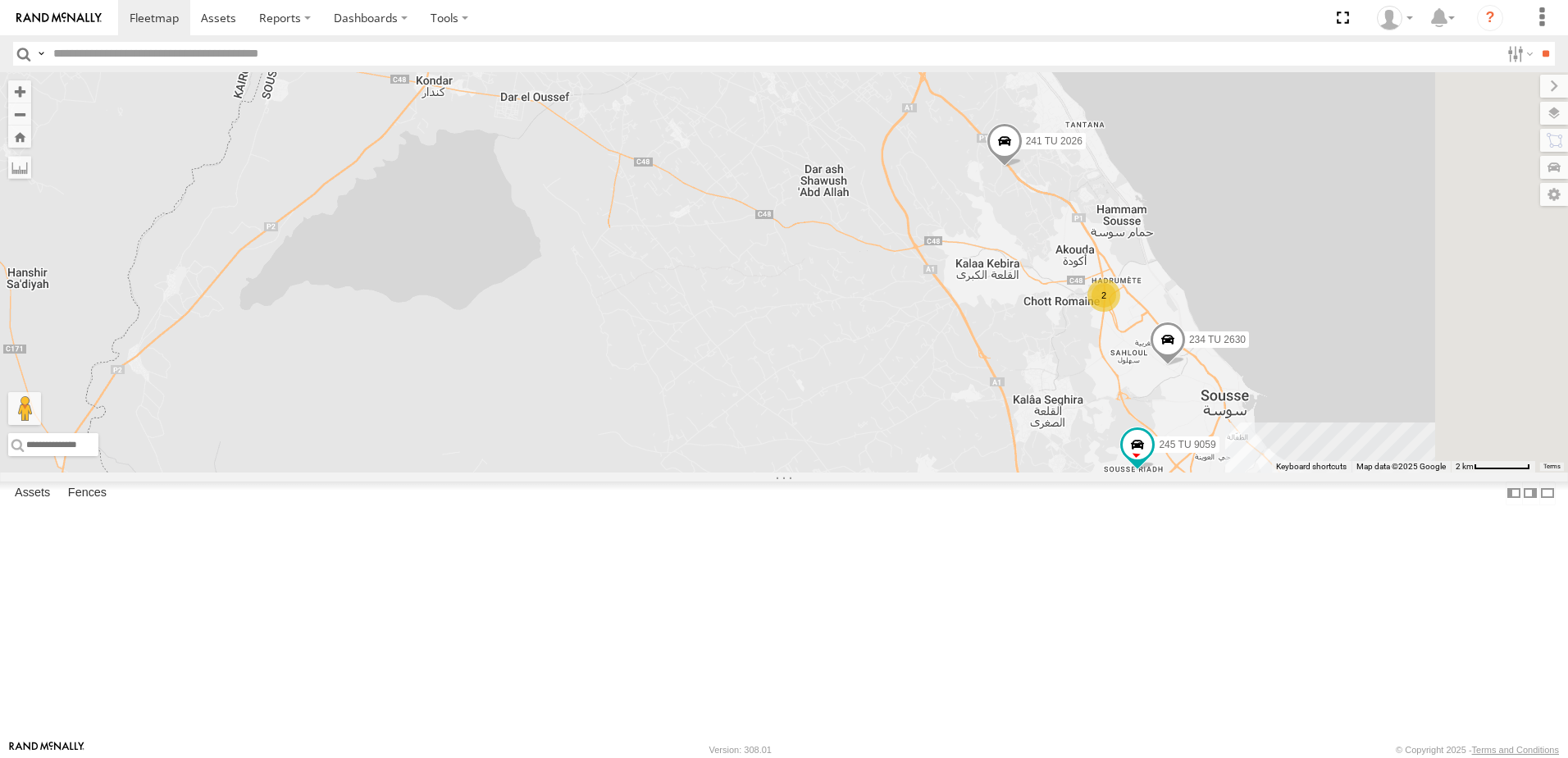
drag, startPoint x: 1206, startPoint y: 470, endPoint x: 993, endPoint y: 377, distance: 232.4
click at [993, 377] on div "241 TU 2030 241 TU 2029 245 TU 9066 245 TU 9054 246 TU 8284 246 TU 8280 231 TU …" at bounding box center [784, 273] width 1568 height 400
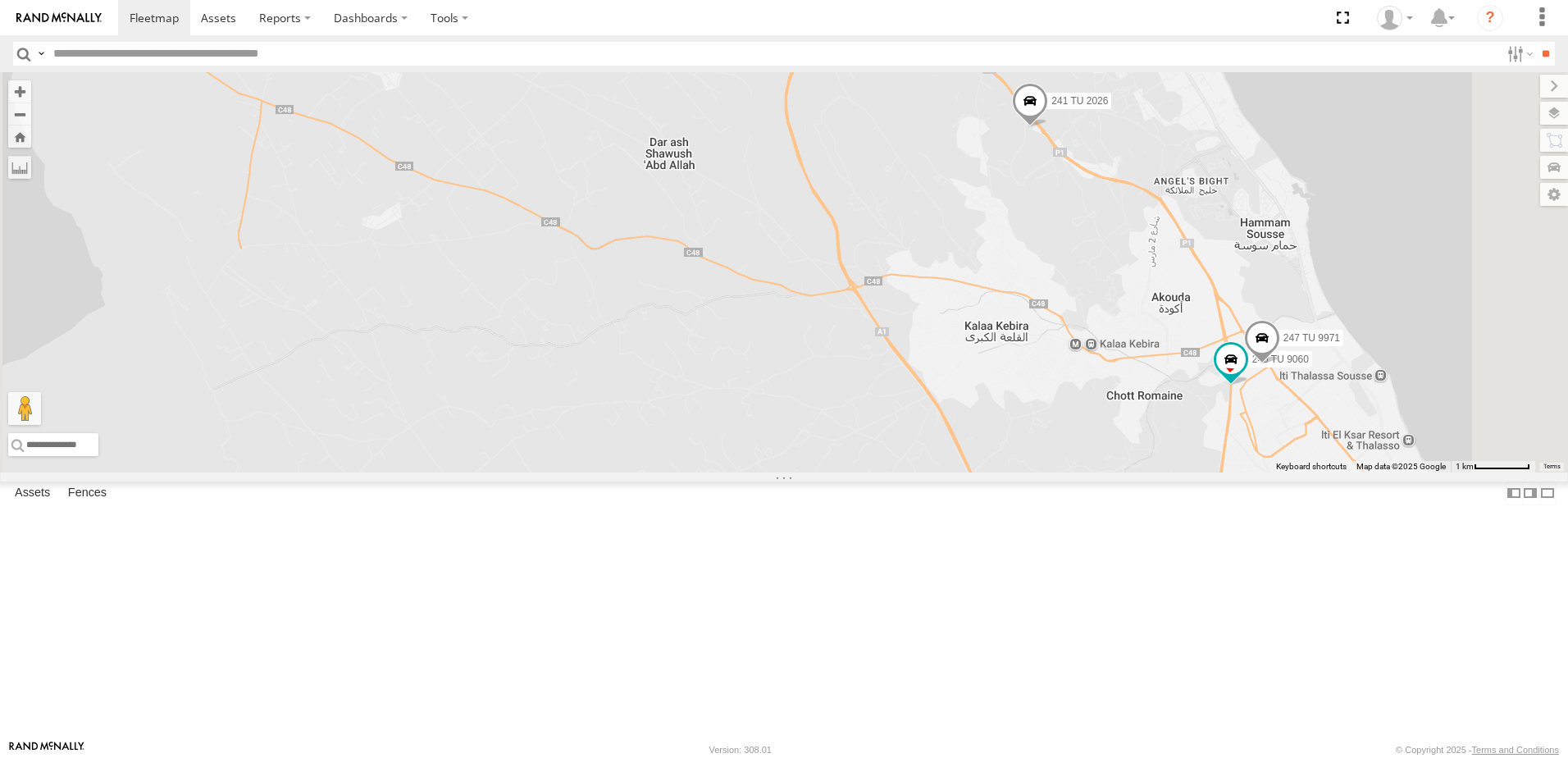
drag, startPoint x: 1359, startPoint y: 421, endPoint x: 1265, endPoint y: 560, distance: 167.8
click at [1265, 473] on div "241 TU 2030 241 TU 2029 245 TU 9066 245 TU 9054 246 TU 8284 246 TU 8280 231 TU …" at bounding box center [784, 273] width 1568 height 400
click at [1244, 373] on span at bounding box center [1229, 359] width 29 height 29
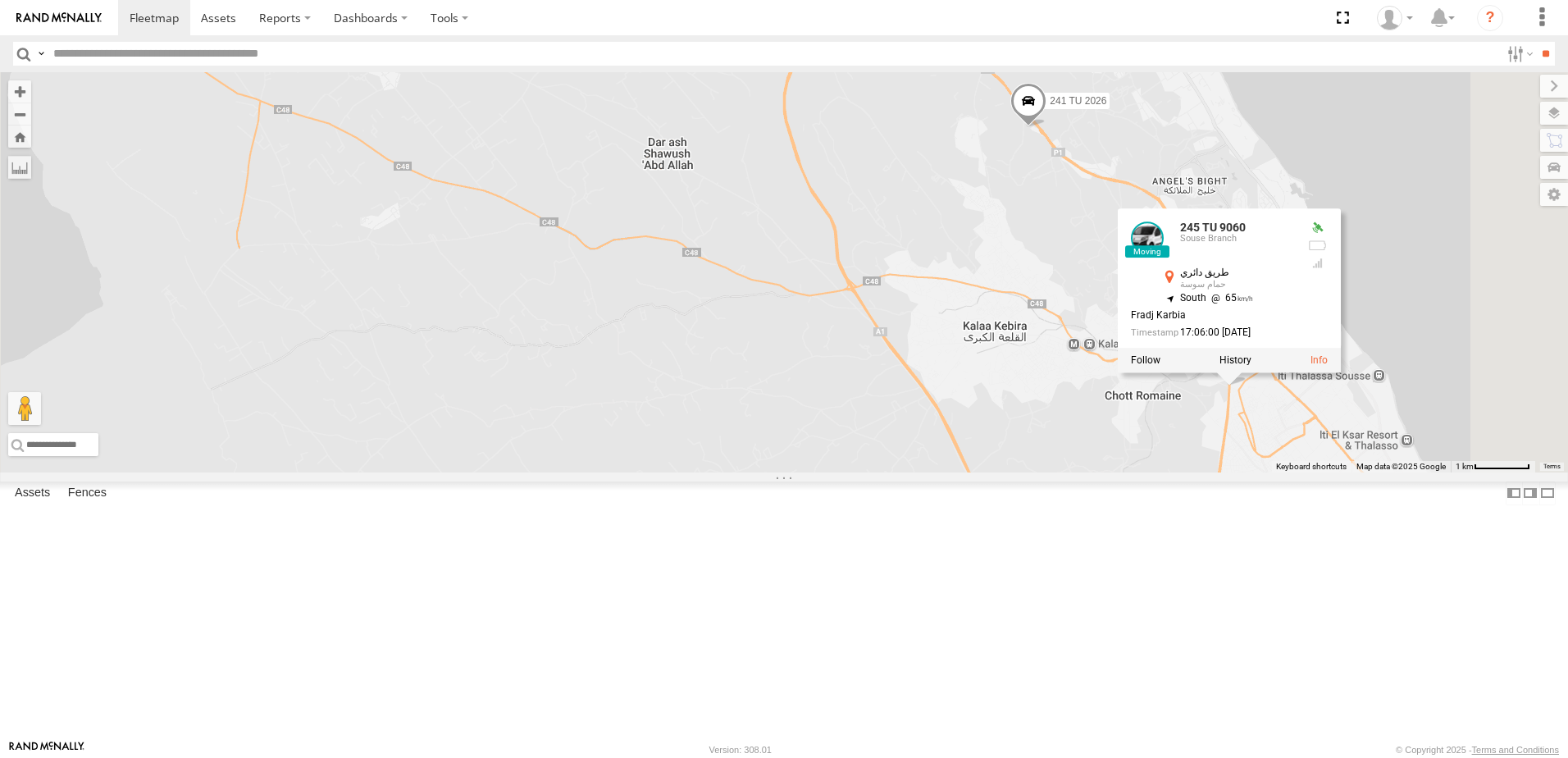
click at [1391, 473] on div "241 TU 2030 241 TU 2029 245 TU 9066 245 TU 9054 246 TU 8284 246 TU 8280 231 TU …" at bounding box center [784, 273] width 1568 height 400
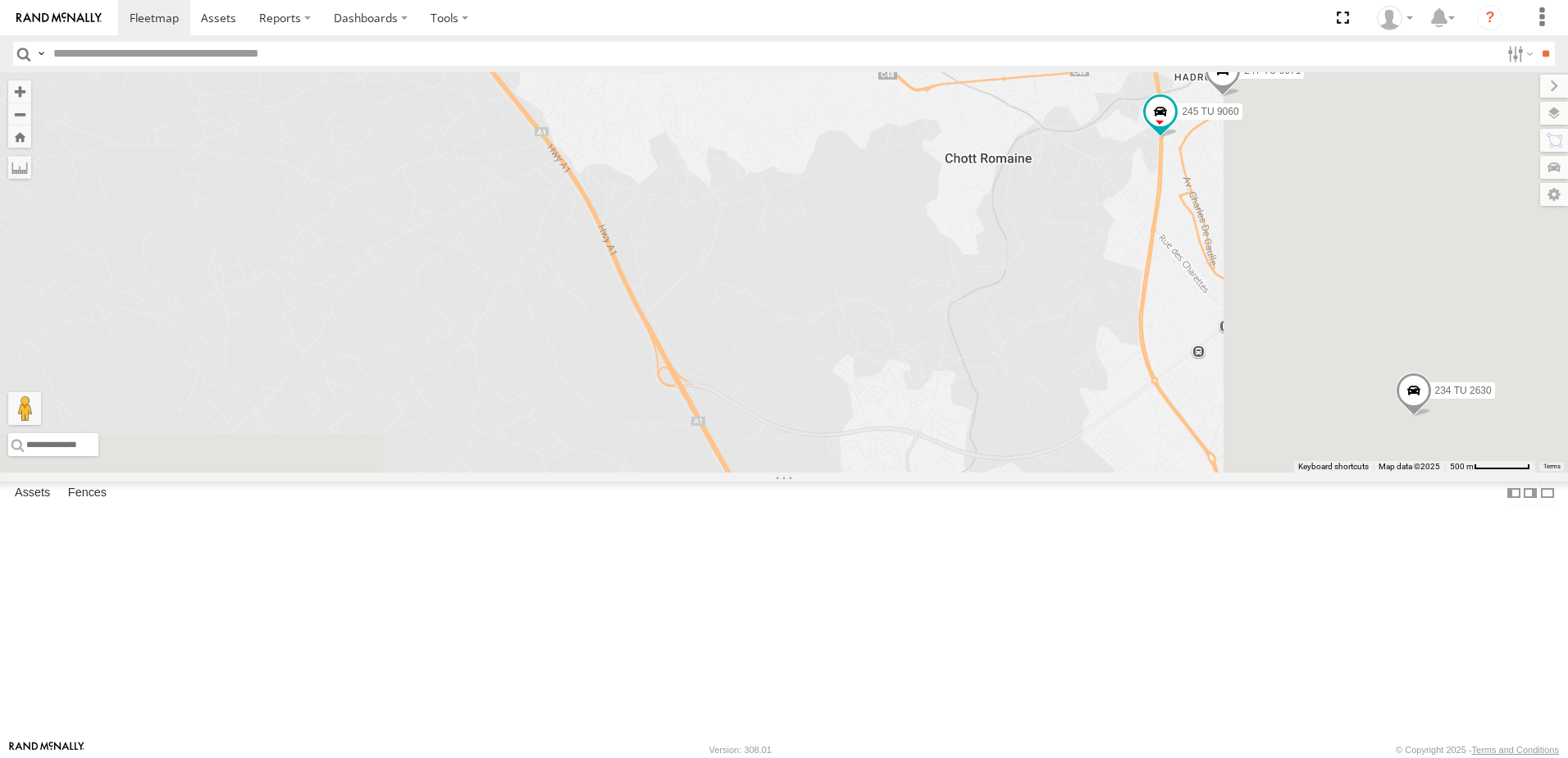
drag, startPoint x: 1411, startPoint y: 504, endPoint x: 935, endPoint y: 288, distance: 522.7
click at [935, 288] on div "241 TU 2030 241 TU 2029 245 TU 9066 245 TU 9054 246 TU 8284 246 TU 8280 231 TU …" at bounding box center [784, 273] width 1568 height 400
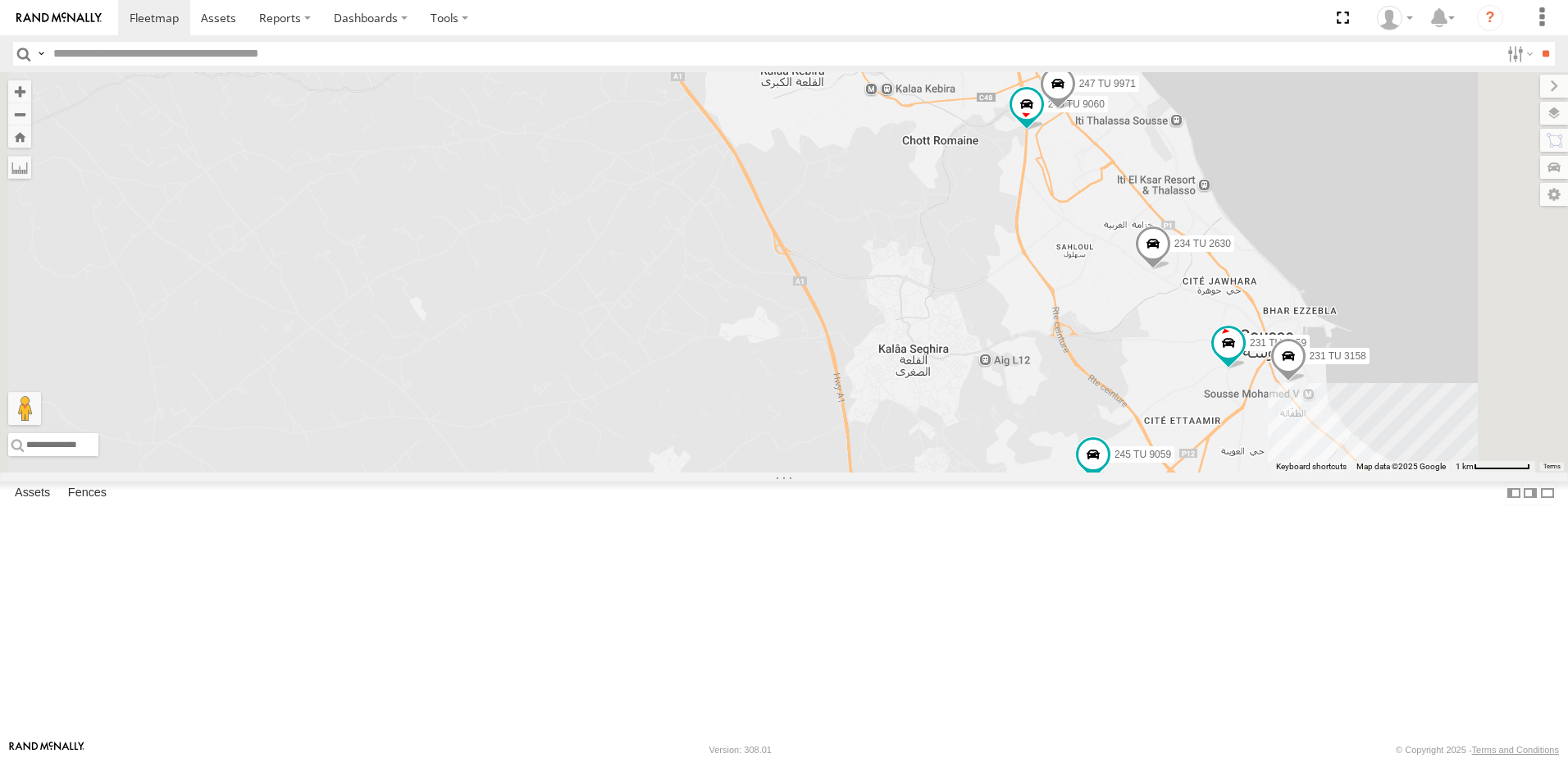
drag, startPoint x: 1108, startPoint y: 239, endPoint x: 1058, endPoint y: 254, distance: 52.2
click at [1058, 254] on div "241 TU 2030 241 TU 2029 245 TU 9066 245 TU 9054 246 TU 8284 246 TU 8280 231 TU …" at bounding box center [784, 273] width 1568 height 400
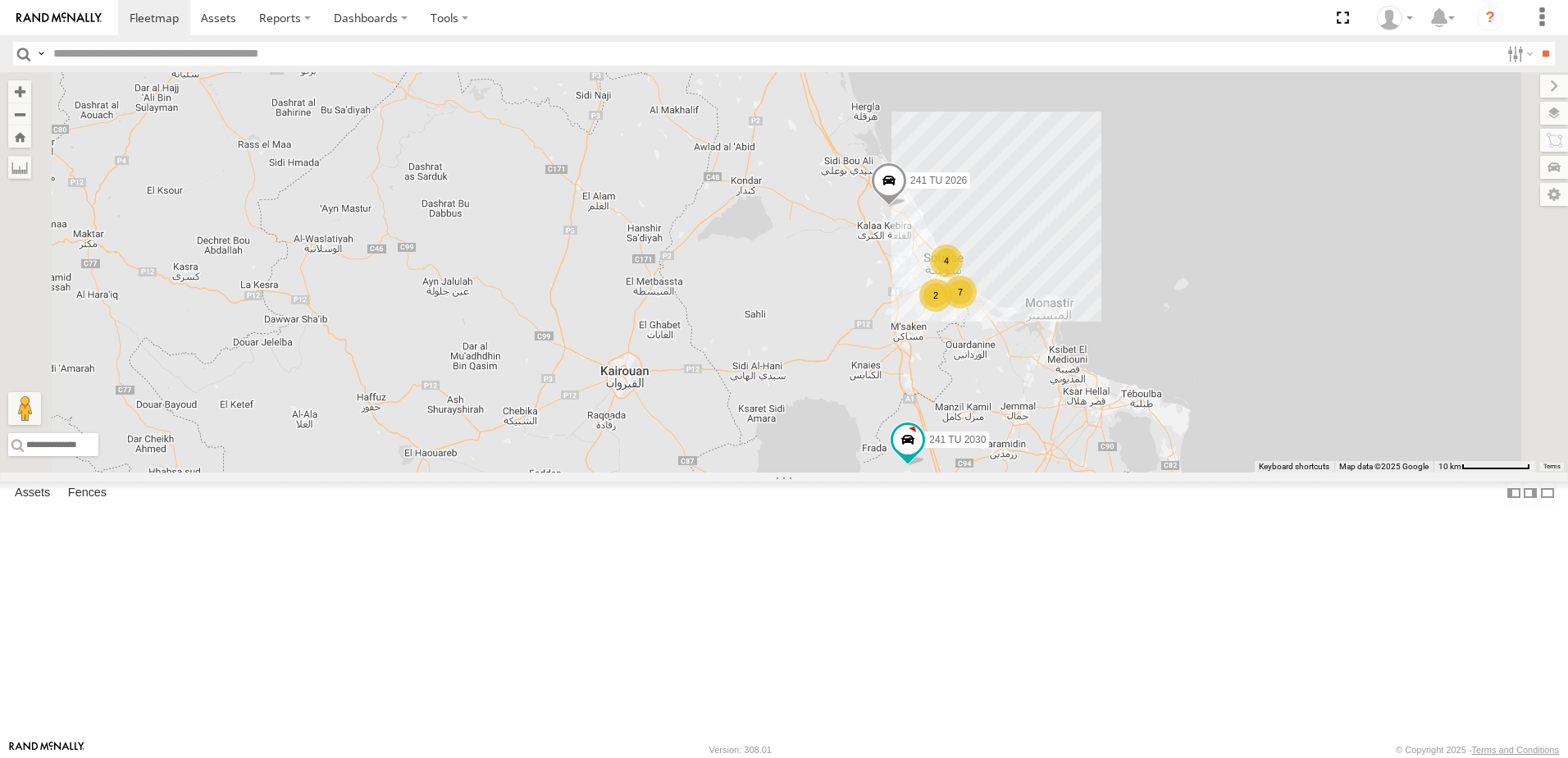
drag, startPoint x: 920, startPoint y: 226, endPoint x: 953, endPoint y: 488, distance: 264.1
click at [953, 473] on div "241 TU 2030 241 TU 2029 246 TU 8284 245 TU 9066 245 TU 9056 245 TU 9054 241 TU …" at bounding box center [784, 273] width 1568 height 400
click at [907, 207] on span at bounding box center [889, 185] width 36 height 44
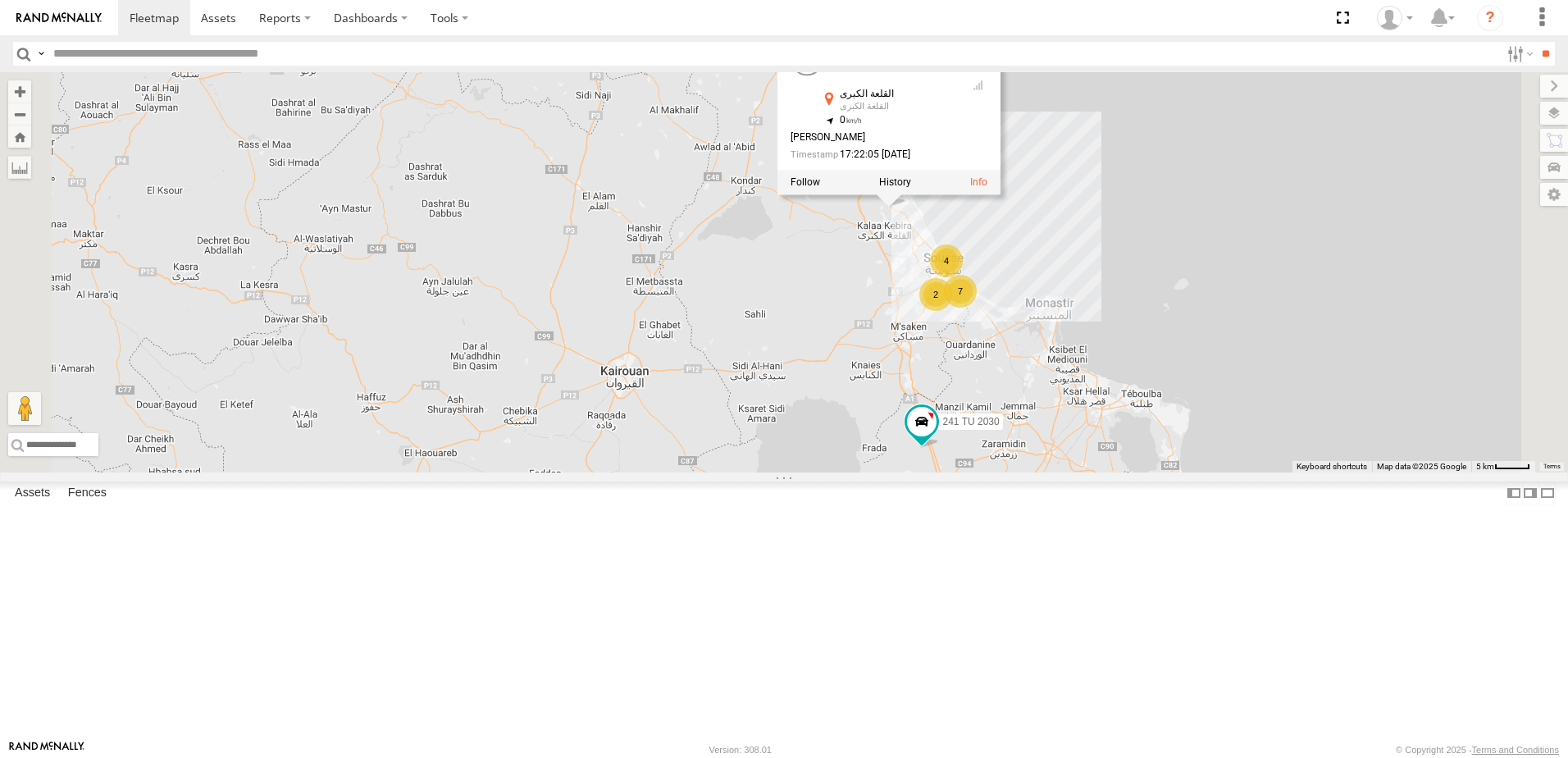
click at [1255, 307] on div "241 TU 2030 241 TU 2029 246 TU 8284 245 TU 9066 245 TU 9056 245 TU 9054 241 TU …" at bounding box center [784, 273] width 1568 height 400
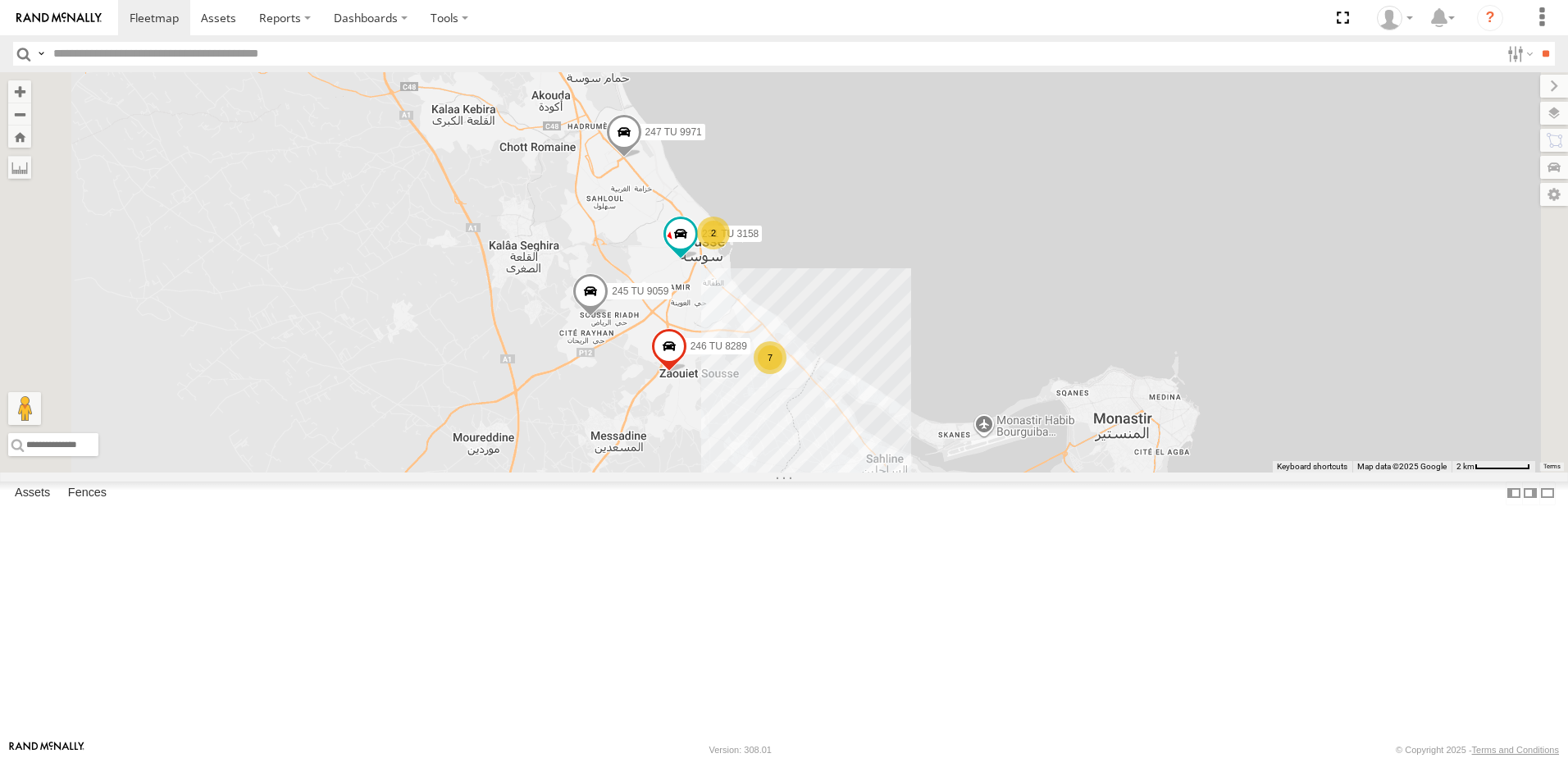
click at [609, 318] on span at bounding box center [590, 295] width 36 height 44
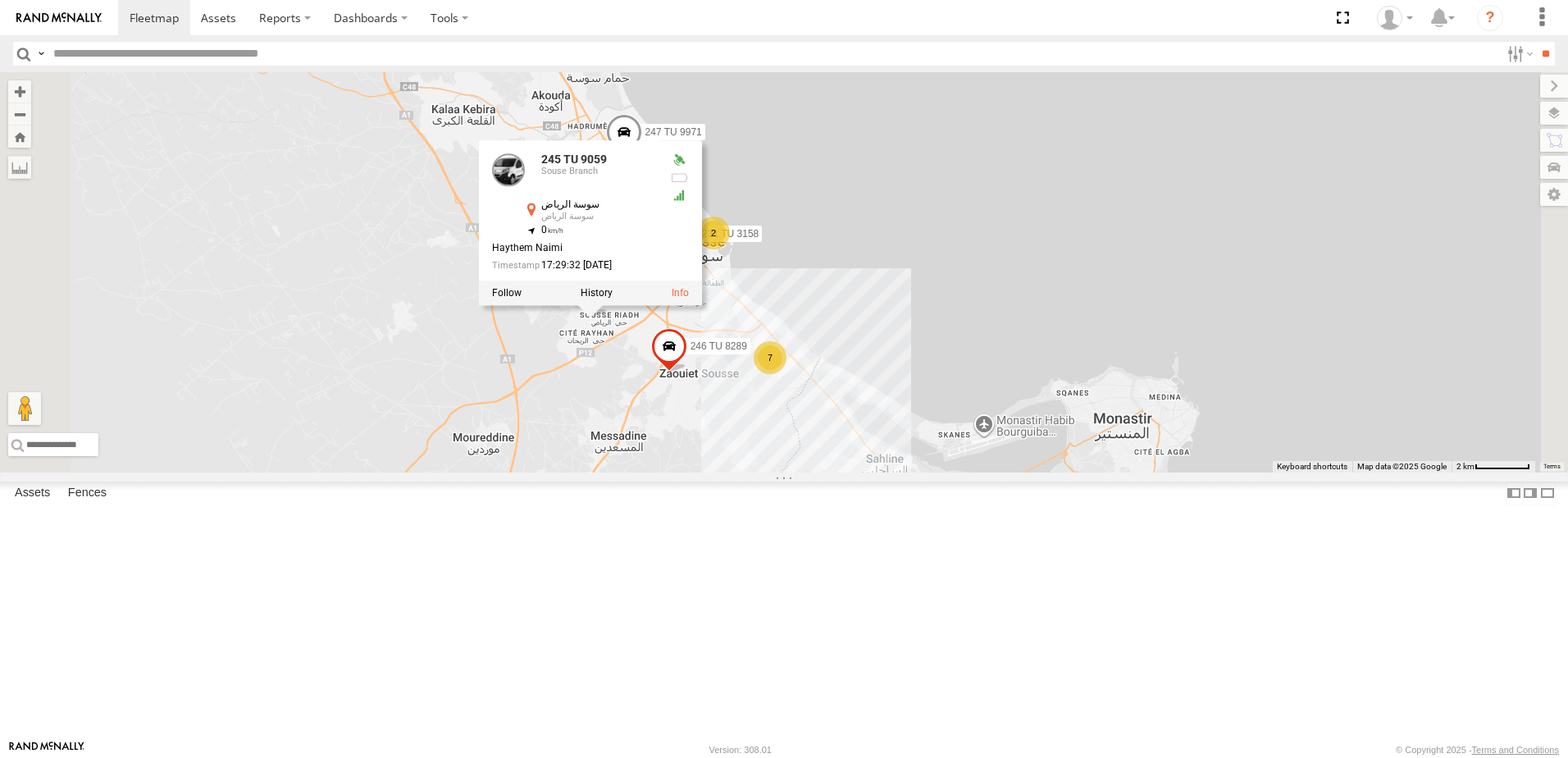
click at [1133, 296] on div "241 TU 2030 241 TU 2029 246 TU 8284 245 TU 9066 245 TU 9056 245 TU 9054 241 TU …" at bounding box center [784, 273] width 1568 height 400
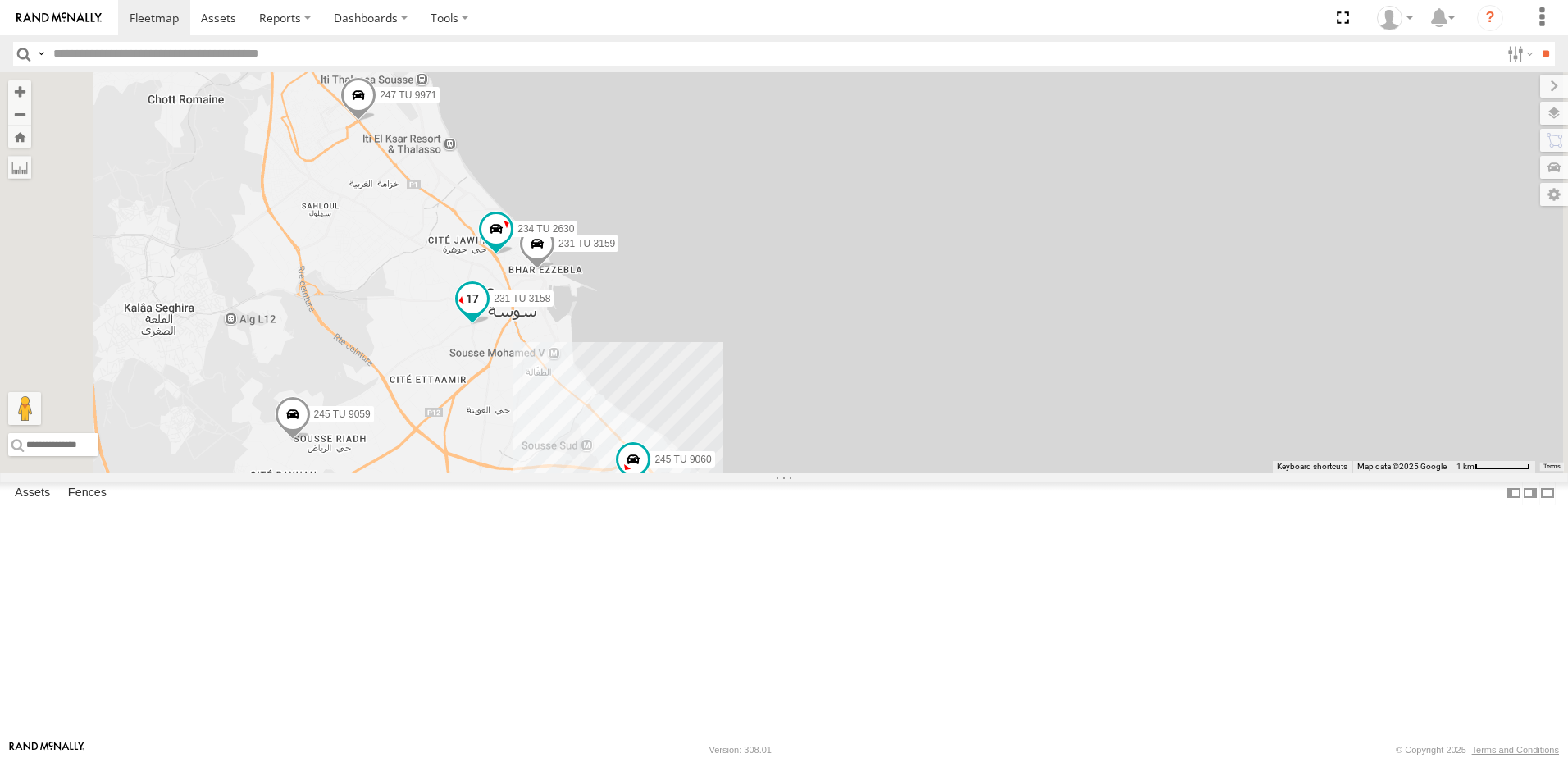
click at [487, 313] on span at bounding box center [473, 298] width 29 height 29
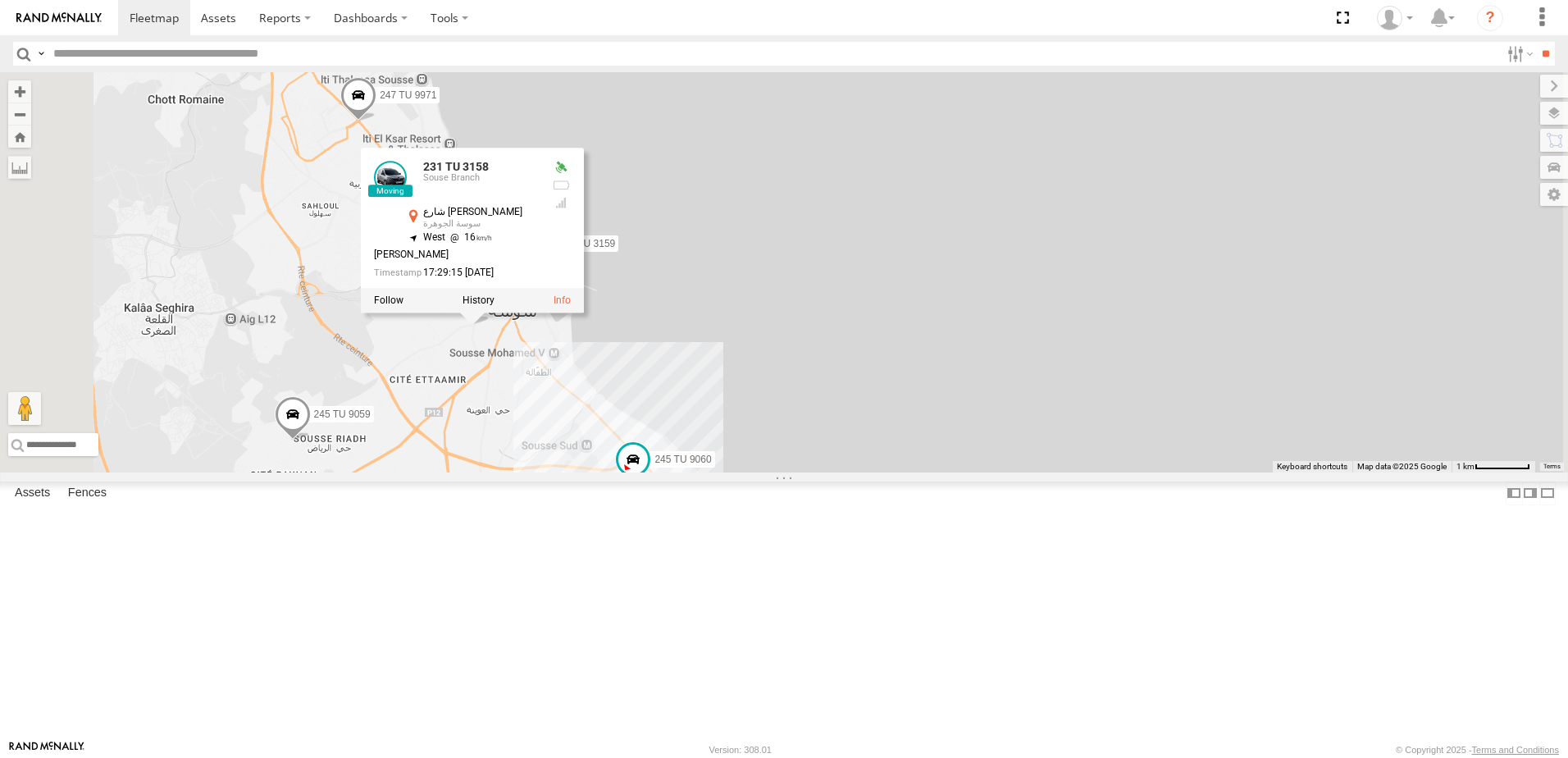
click at [908, 338] on div "241 TU 2030 241 TU 2029 246 TU 8284 245 TU 9066 245 TU 9056 245 TU 9054 241 TU …" at bounding box center [784, 273] width 1568 height 400
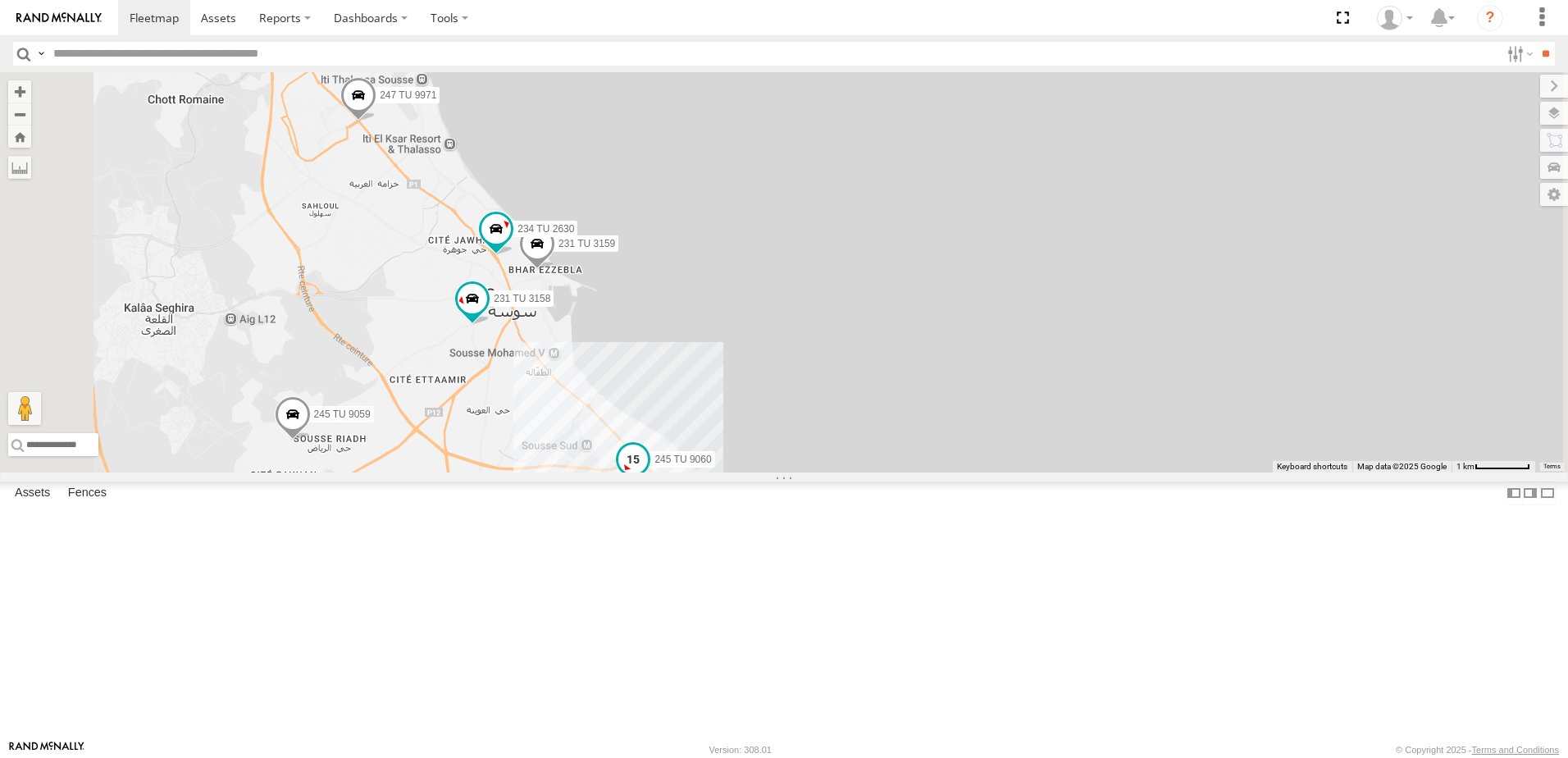
click at [648, 474] on span at bounding box center [633, 459] width 29 height 29
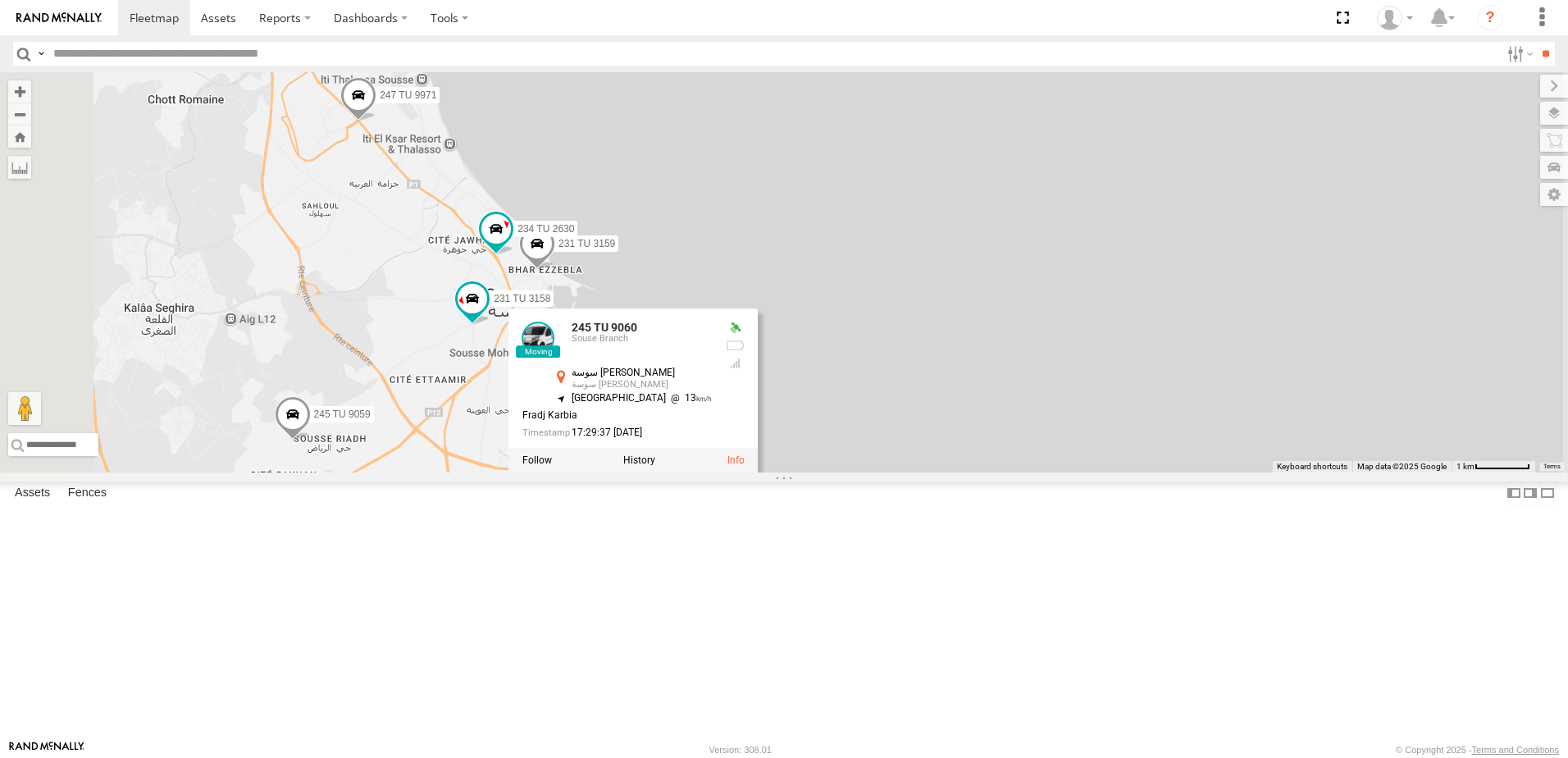
click at [1043, 346] on div "241 TU 2030 241 TU 2029 246 TU 8284 245 TU 9066 245 TU 9056 245 TU 9054 241 TU …" at bounding box center [784, 273] width 1568 height 400
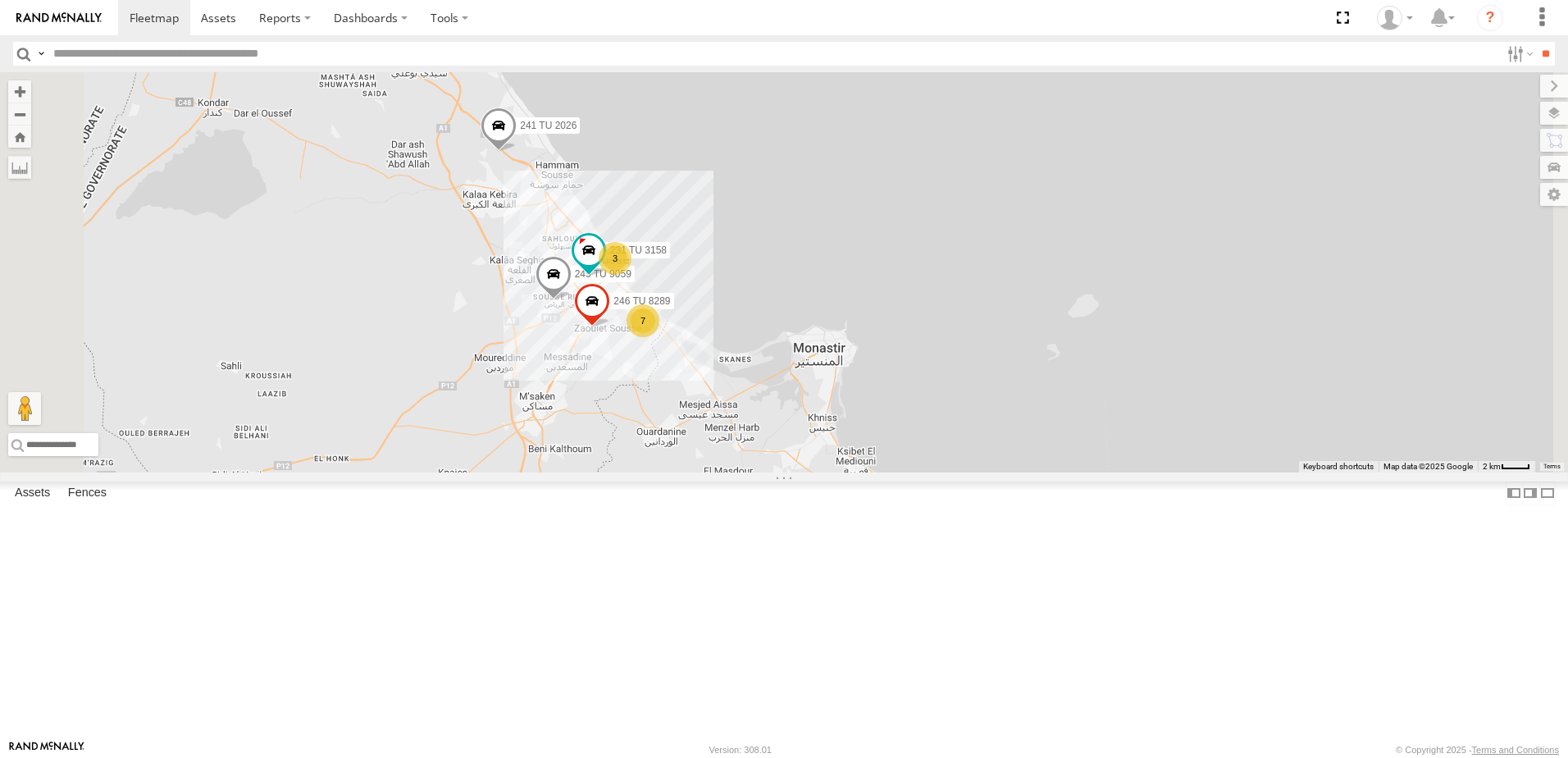
drag, startPoint x: 770, startPoint y: 298, endPoint x: 844, endPoint y: 325, distance: 78.8
click at [844, 325] on div "241 TU 2030 241 TU 2029 246 TU 8284 245 TU 9066 245 TU 9056 245 TU 9054 241 TU …" at bounding box center [784, 273] width 1568 height 400
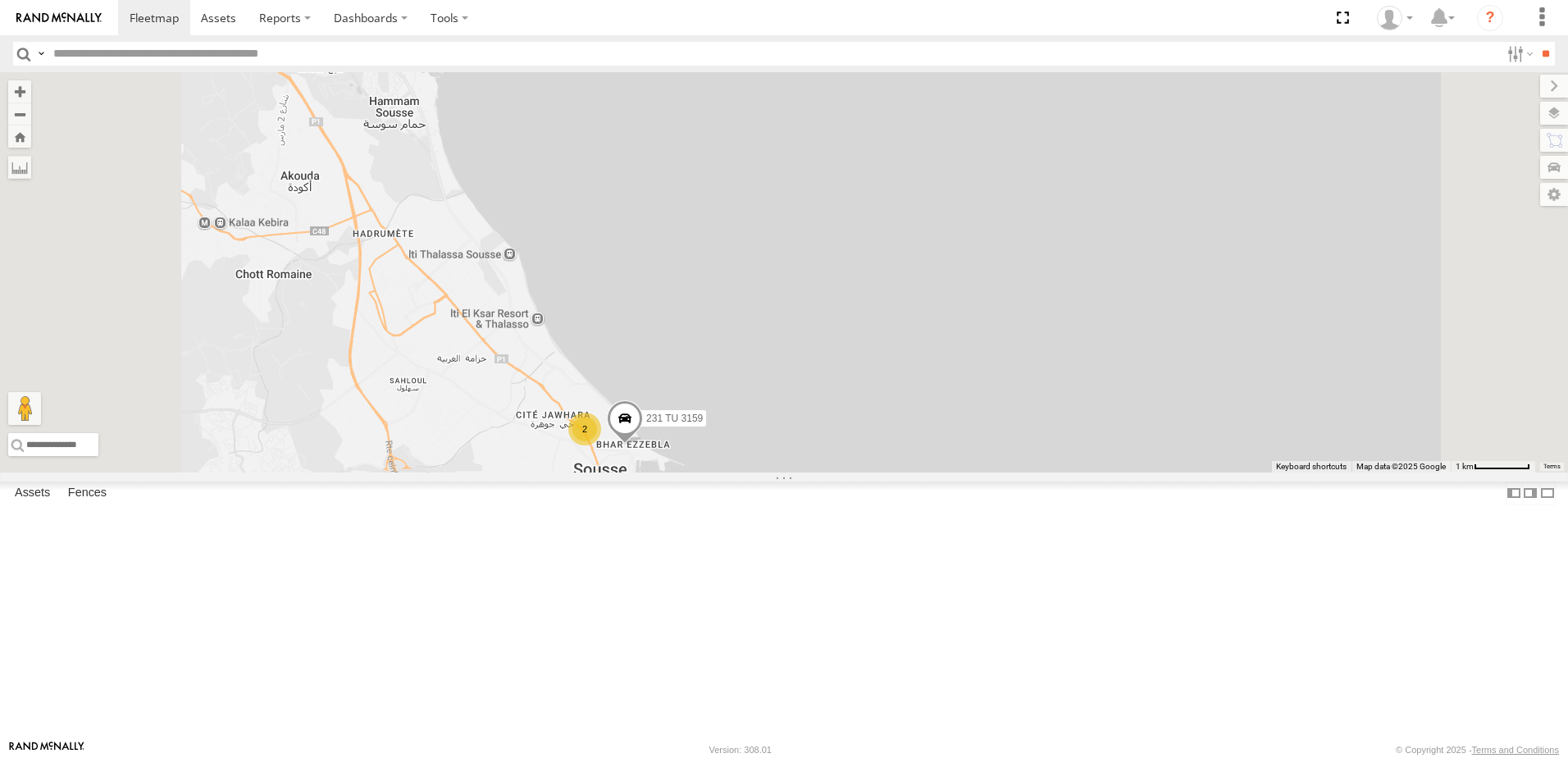
drag, startPoint x: 712, startPoint y: 390, endPoint x: 825, endPoint y: 257, distance: 174.5
click at [823, 258] on div "241 TU 2030 241 TU 2029 246 TU 8284 245 TU 9066 245 TU 9056 245 TU 9054 241 TU …" at bounding box center [784, 273] width 1568 height 400
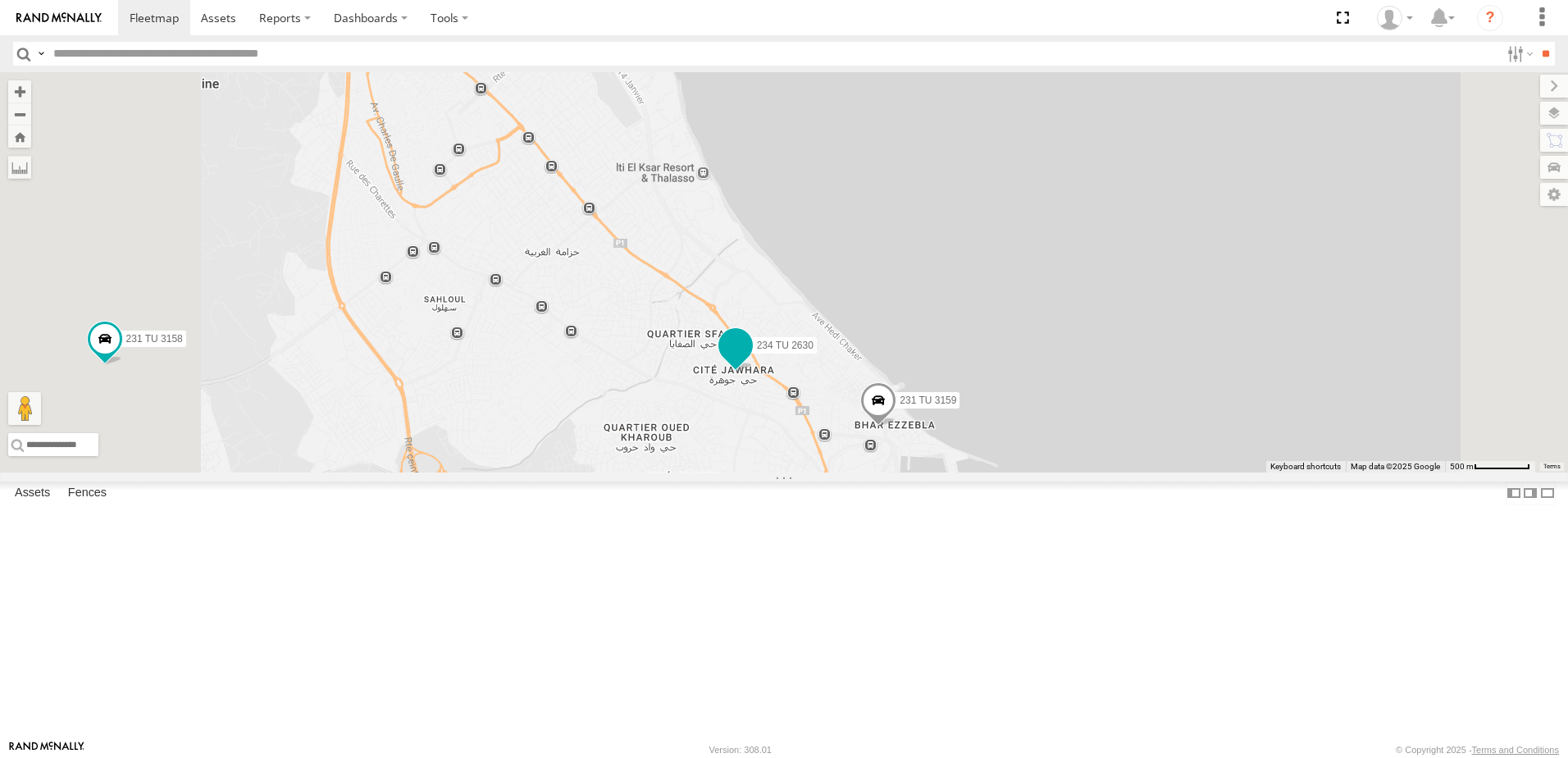
click at [750, 360] on span at bounding box center [735, 345] width 29 height 29
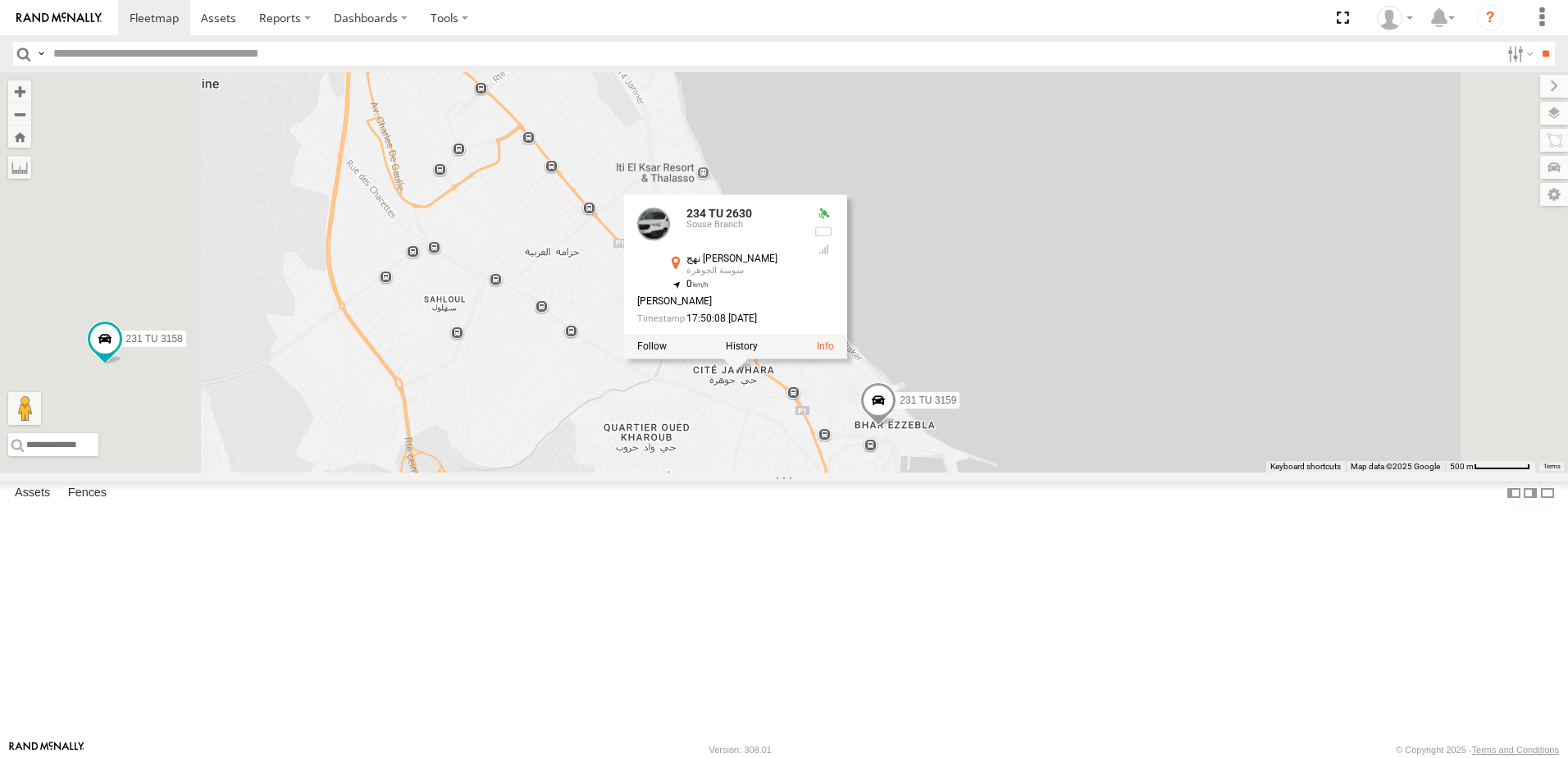
click at [728, 444] on div "231 TU 3159 234 TU 2630 231 TU 3158 246 TU 8289 245 TU 9059 241 TU 2026 245 TU …" at bounding box center [784, 273] width 1568 height 400
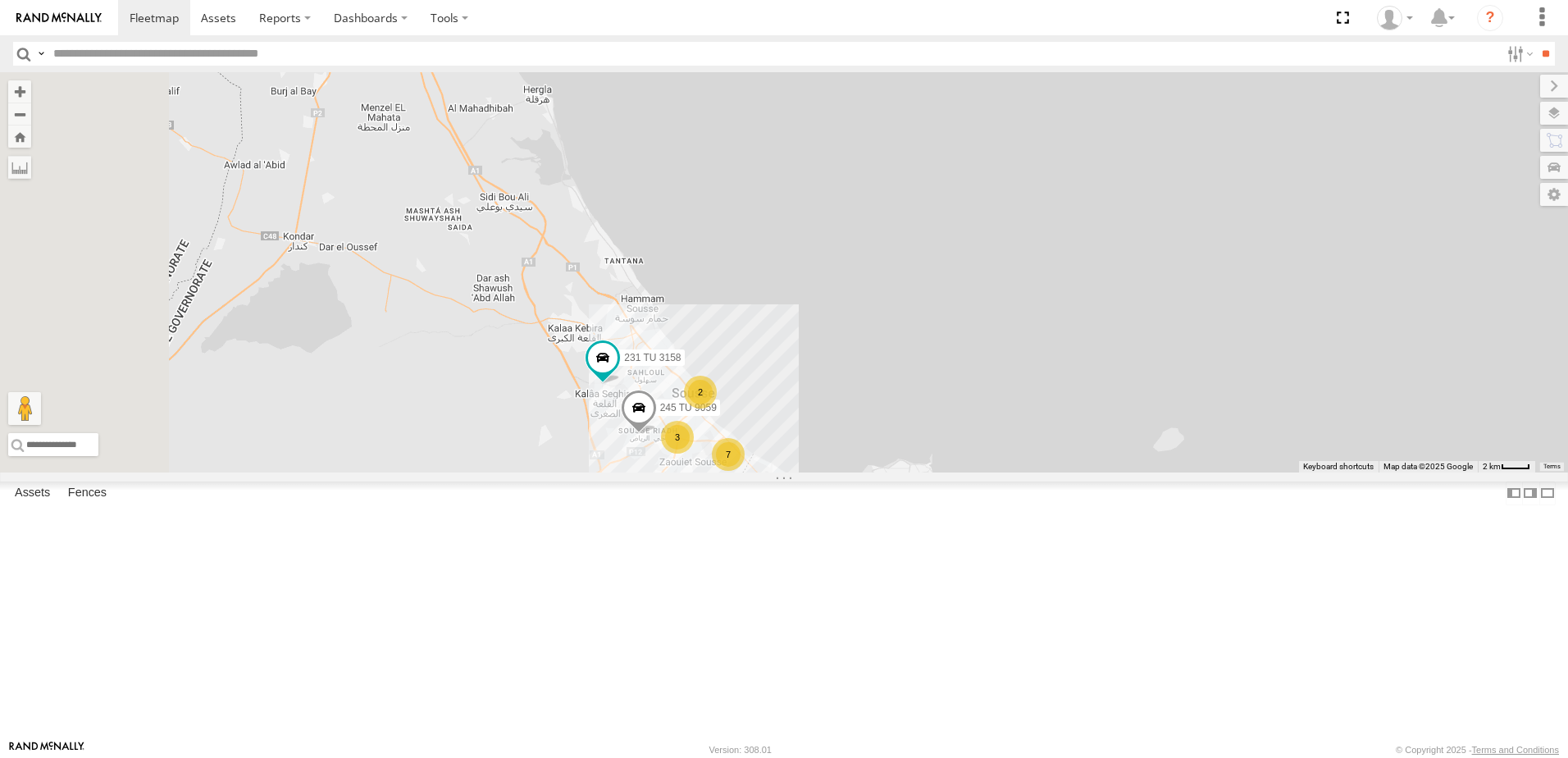
drag, startPoint x: 581, startPoint y: 292, endPoint x: 734, endPoint y: 404, distance: 189.6
click at [734, 404] on div "231 TU 3158 245 TU 9059 241 TU 2030 2 3 7" at bounding box center [784, 273] width 1568 height 400
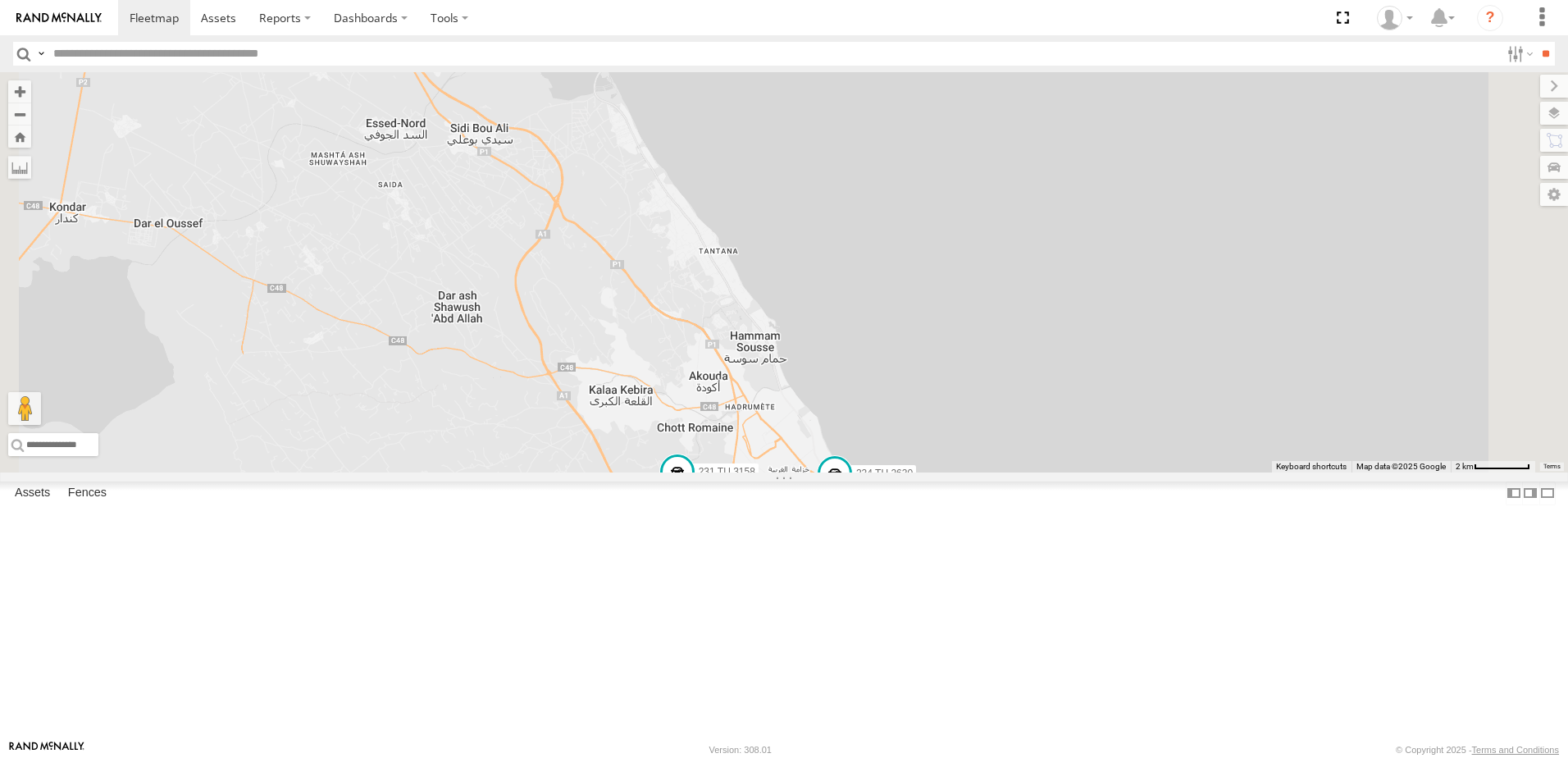
drag, startPoint x: 767, startPoint y: 462, endPoint x: 679, endPoint y: 277, distance: 204.9
click at [679, 277] on div "231 TU 3158 245 TU 9059 241 TU 2030 231 TU 3159 234 TU 2630 2" at bounding box center [784, 273] width 1568 height 400
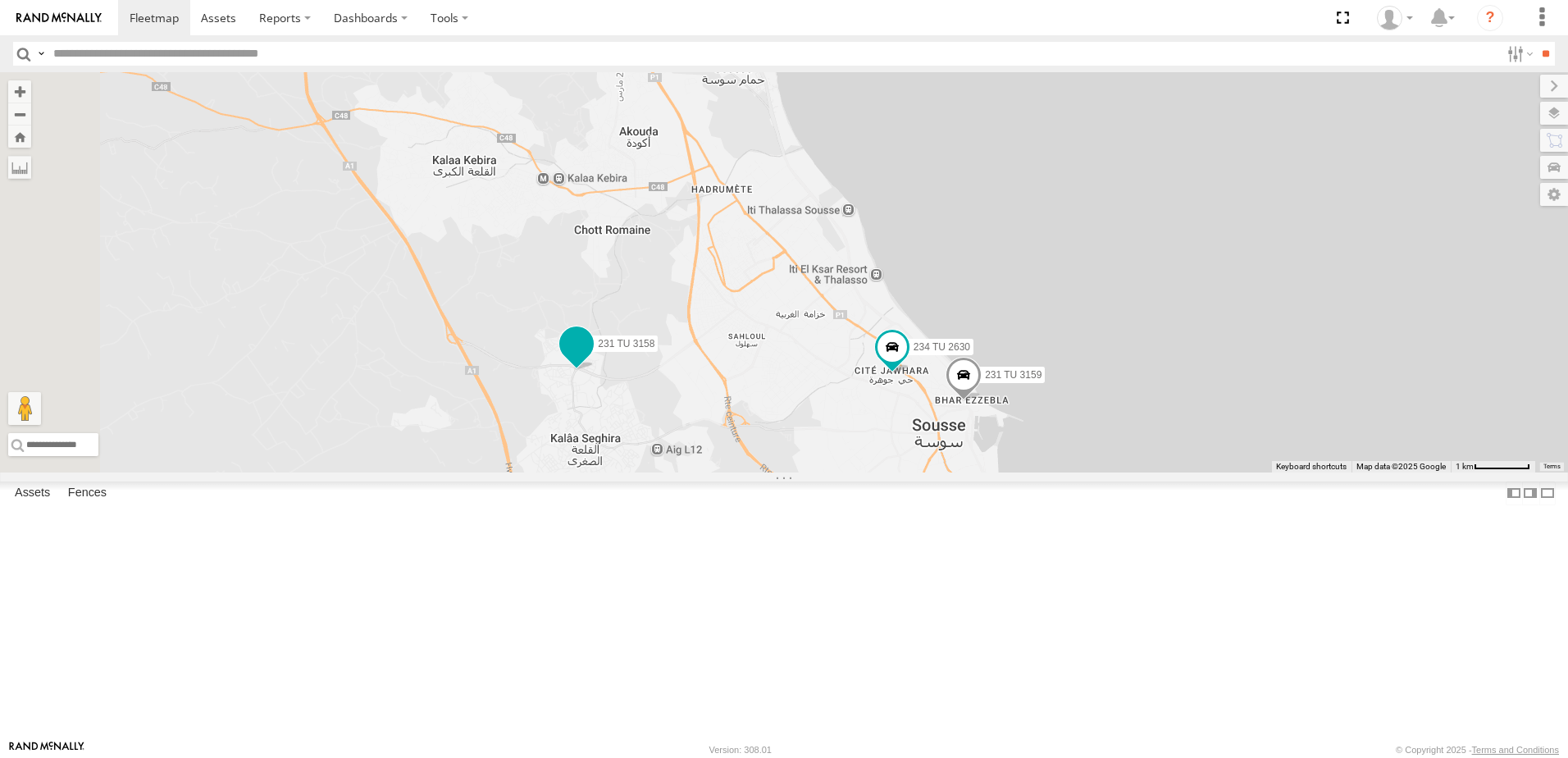
click at [591, 359] on span at bounding box center [577, 344] width 29 height 29
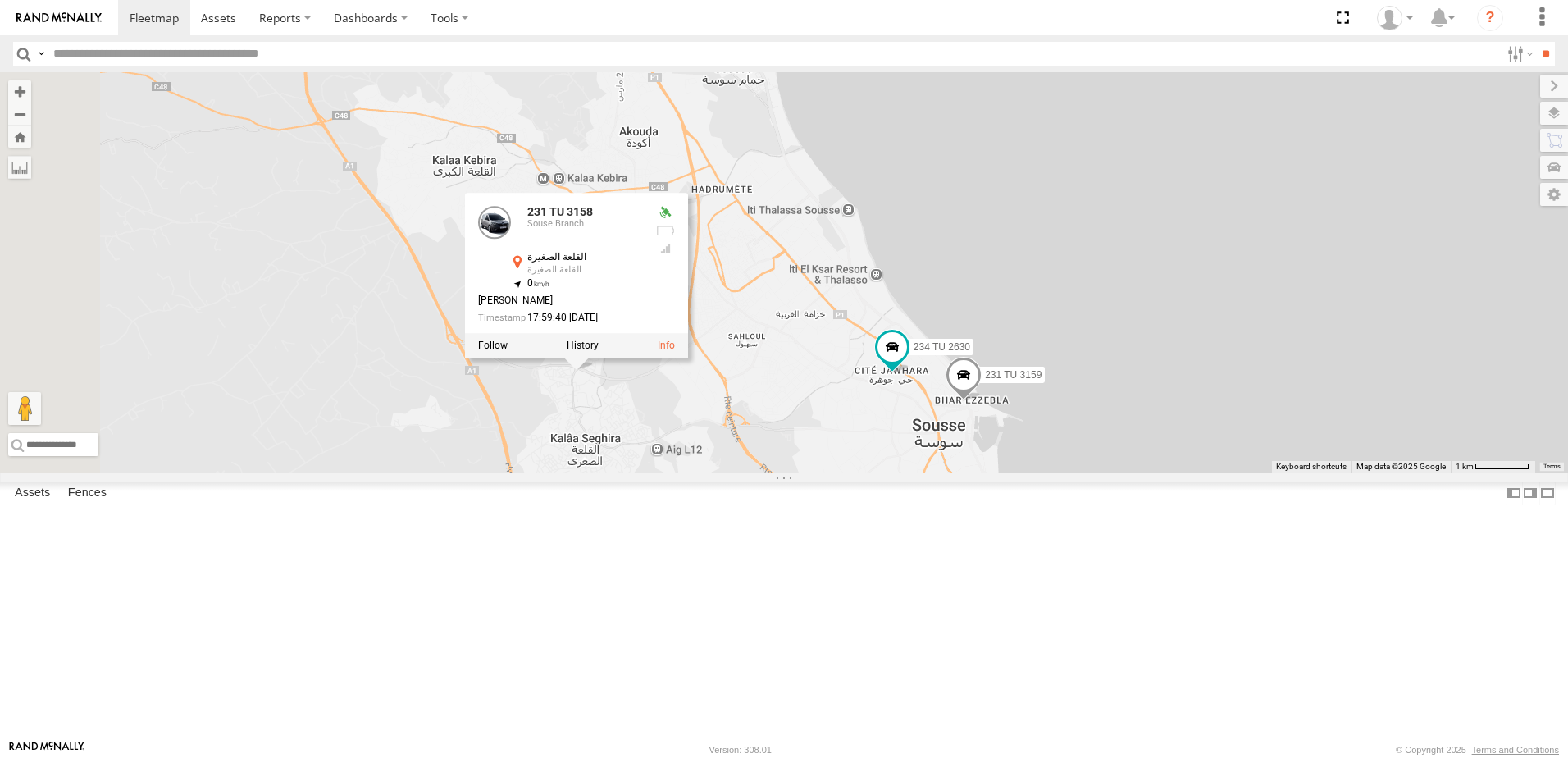
click at [760, 473] on div "231 TU 3158 245 TU 9059 241 TU 2030 231 TU 3159 234 TU 2630 246 TU 8289 241 TU …" at bounding box center [784, 273] width 1568 height 400
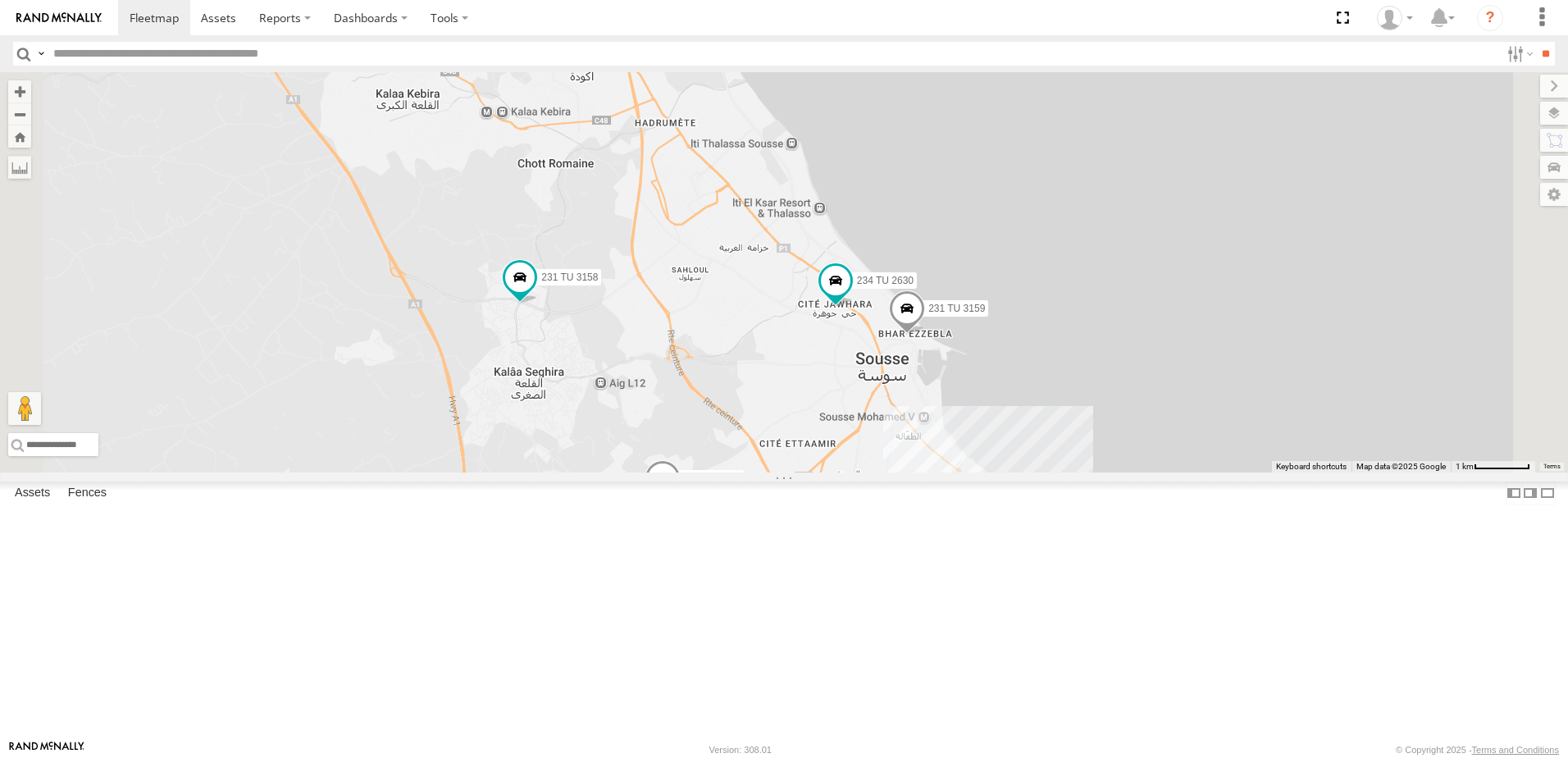
drag, startPoint x: 892, startPoint y: 557, endPoint x: 806, endPoint y: 489, distance: 109.6
click at [806, 473] on div "231 TU 3158 245 TU 9059 241 TU 2030 231 TU 3159 234 TU 2630 246 TU 8289 241 TU …" at bounding box center [784, 273] width 1568 height 400
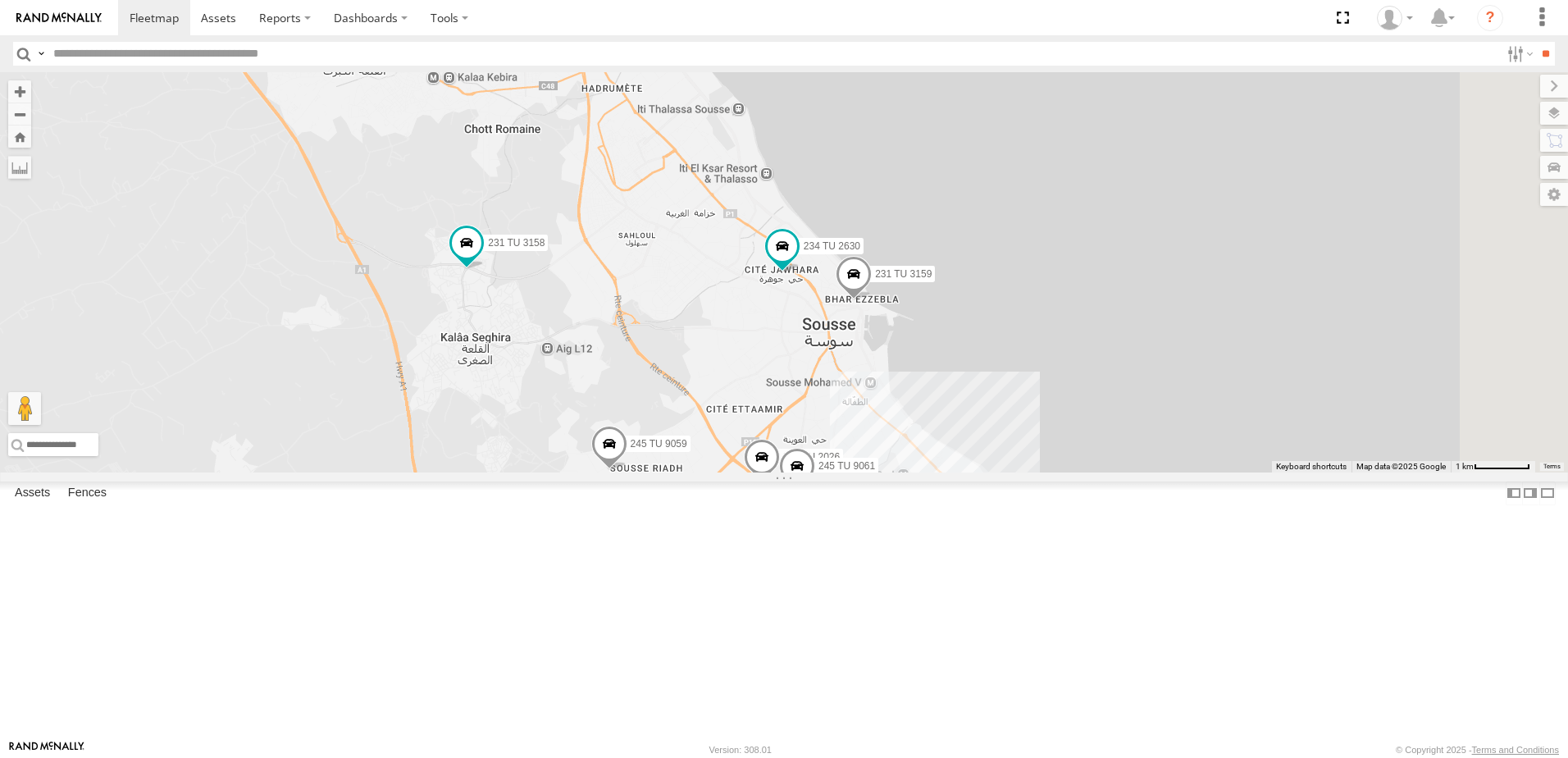
click at [780, 484] on span at bounding box center [761, 462] width 36 height 44
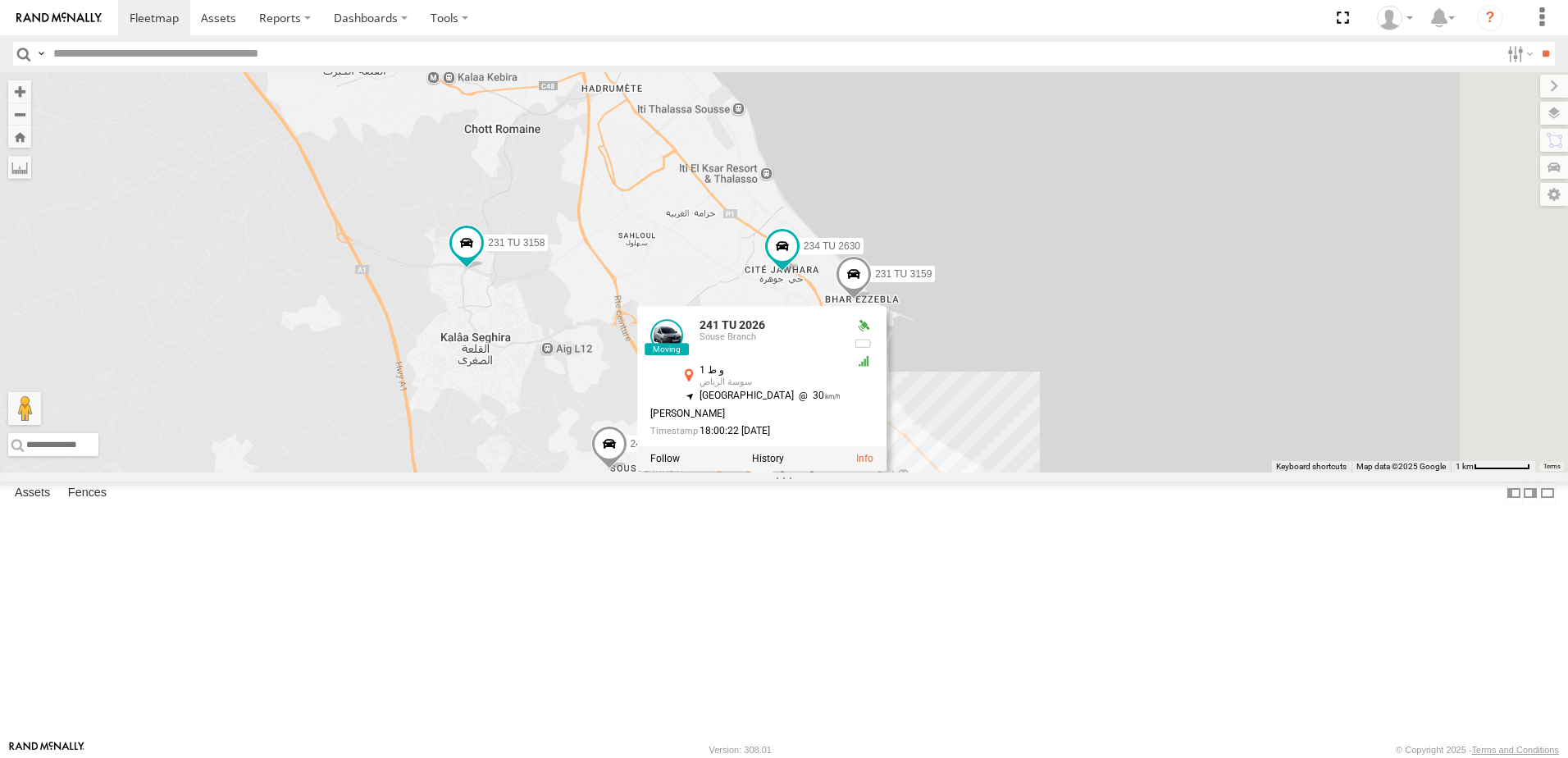
click at [902, 473] on div "231 TU 3158 245 TU 9059 241 TU 2030 231 TU 3159 234 TU 2630 246 TU 8289 241 TU …" at bounding box center [784, 273] width 1568 height 400
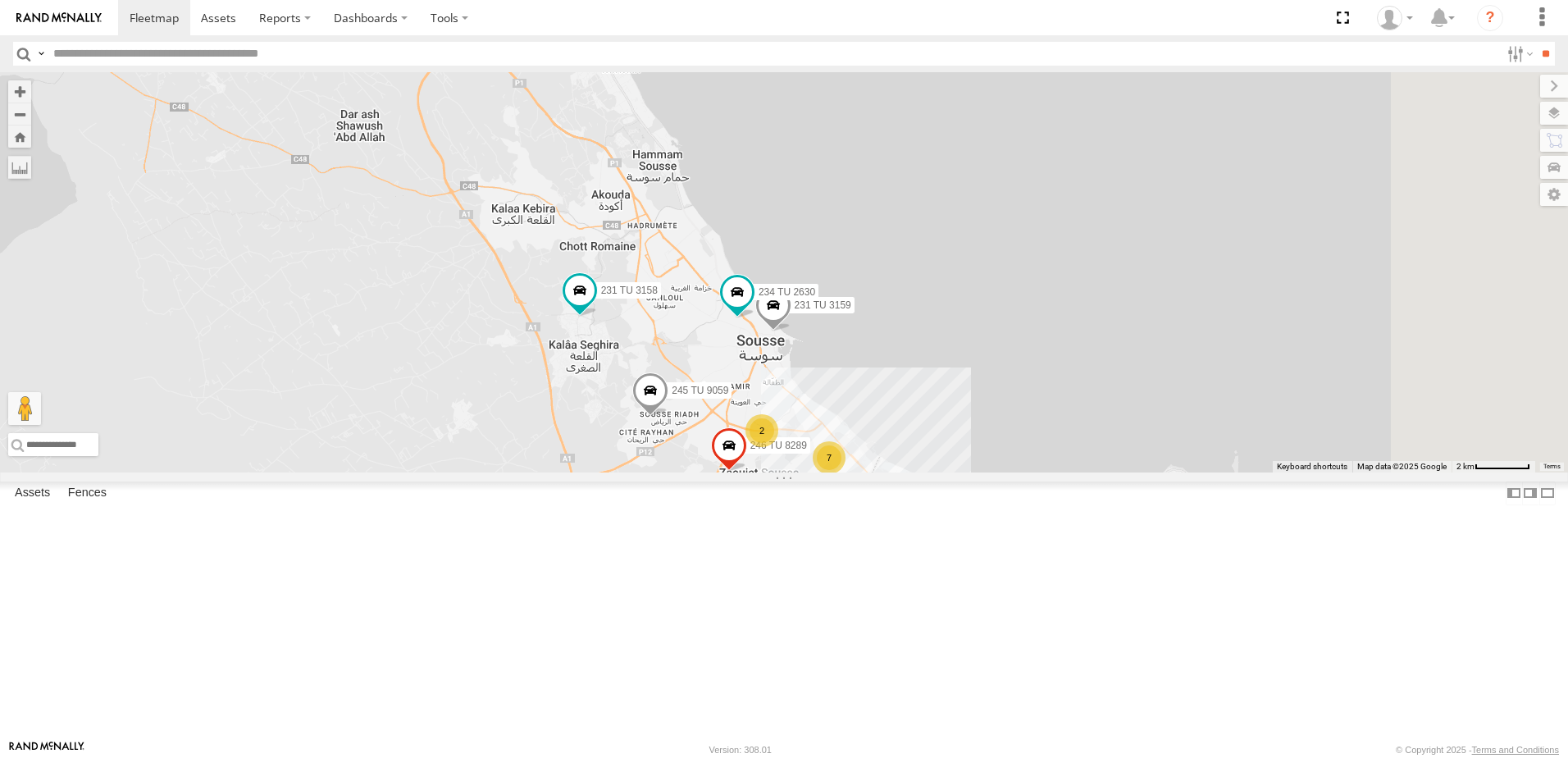
drag, startPoint x: 1382, startPoint y: 501, endPoint x: 1204, endPoint y: 472, distance: 180.3
click at [1204, 472] on div "231 TU 3158 245 TU 9059 241 TU 2030 231 TU 3159 234 TU 2630 246 TU 8289 2 7" at bounding box center [784, 273] width 1568 height 400
